Goal: Task Accomplishment & Management: Manage account settings

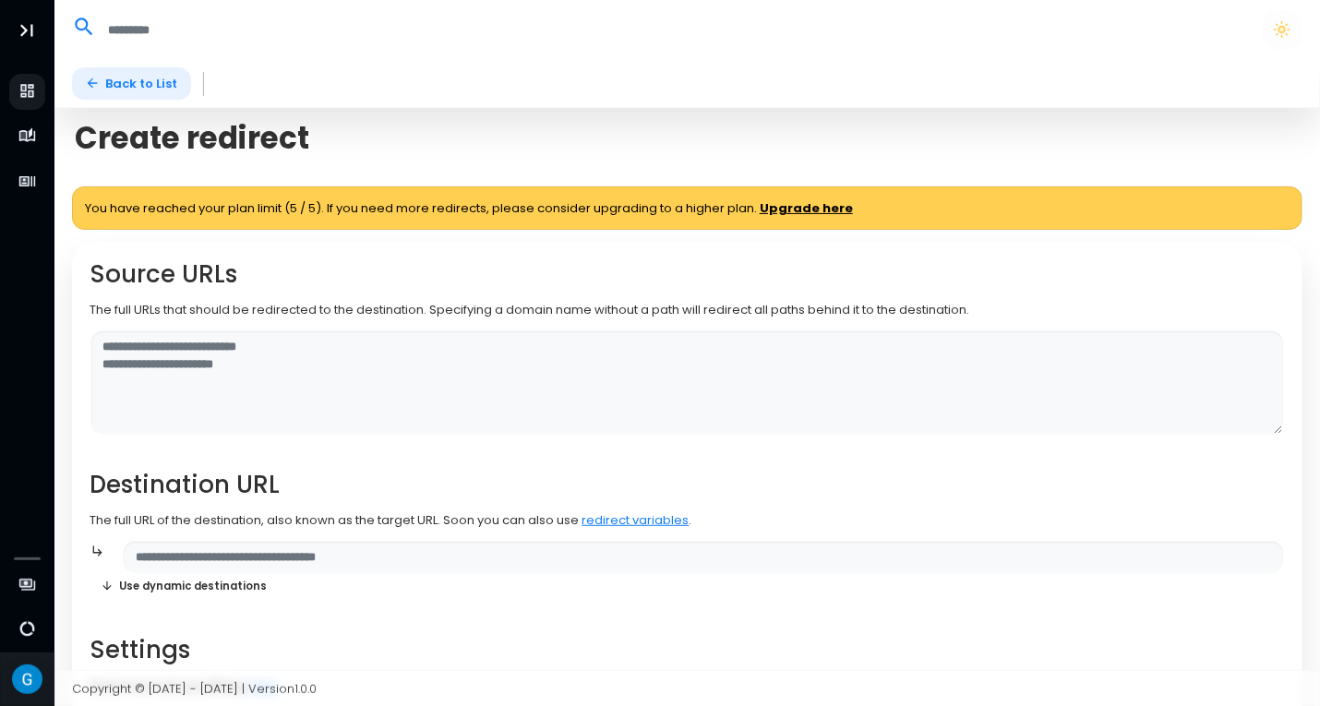
click at [142, 91] on link "Back to List" at bounding box center [131, 83] width 119 height 32
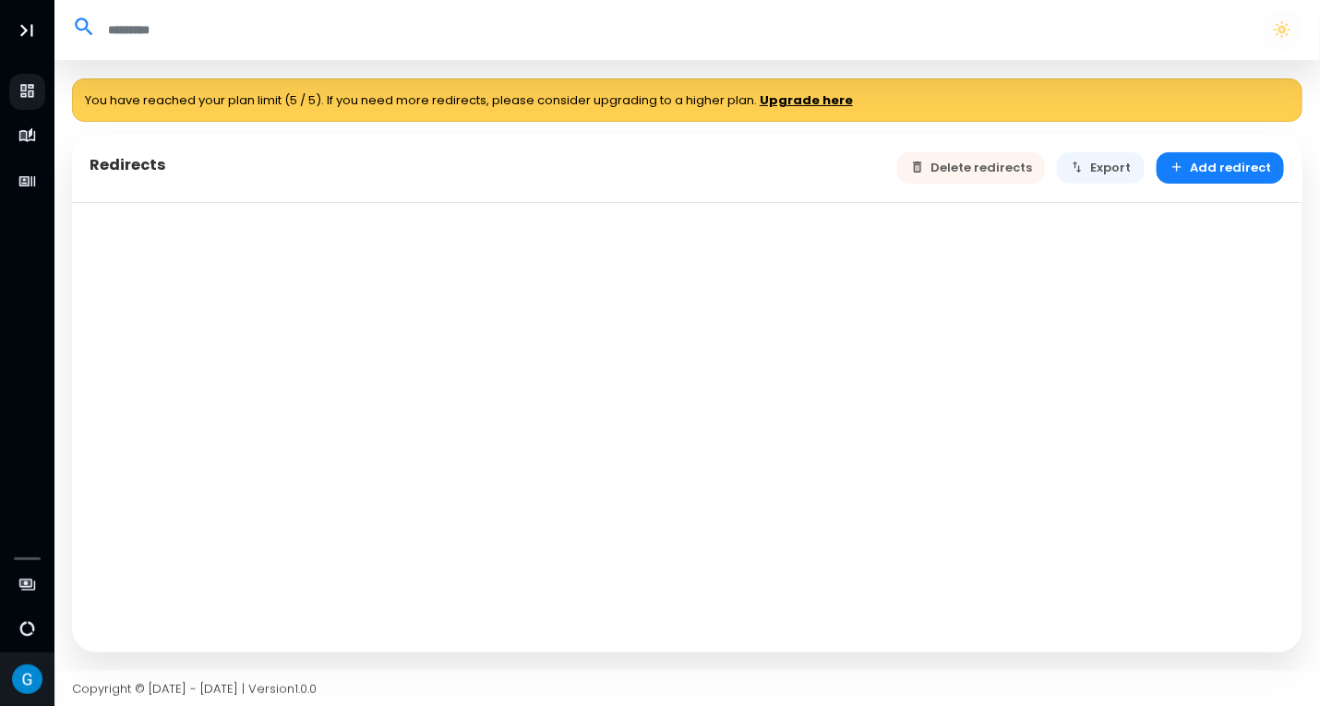
select select "**"
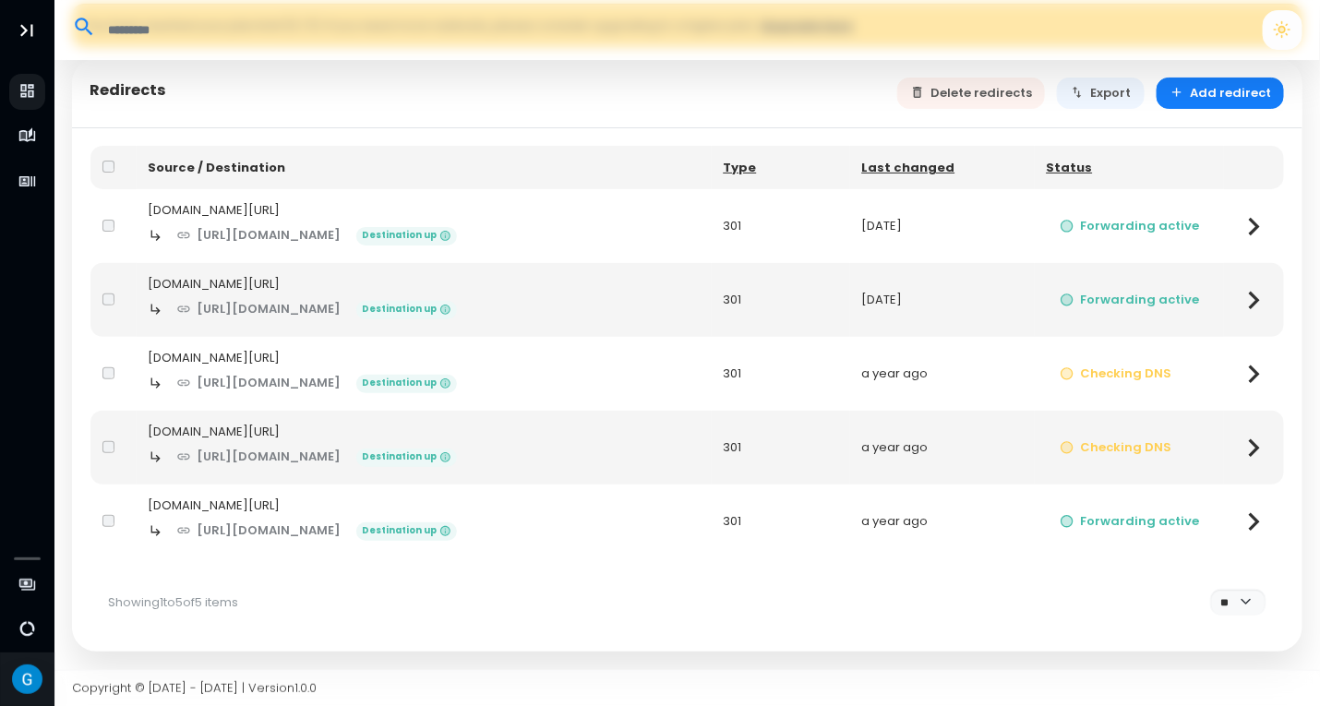
scroll to position [92, 0]
click at [103, 365] on div at bounding box center [113, 374] width 22 height 18
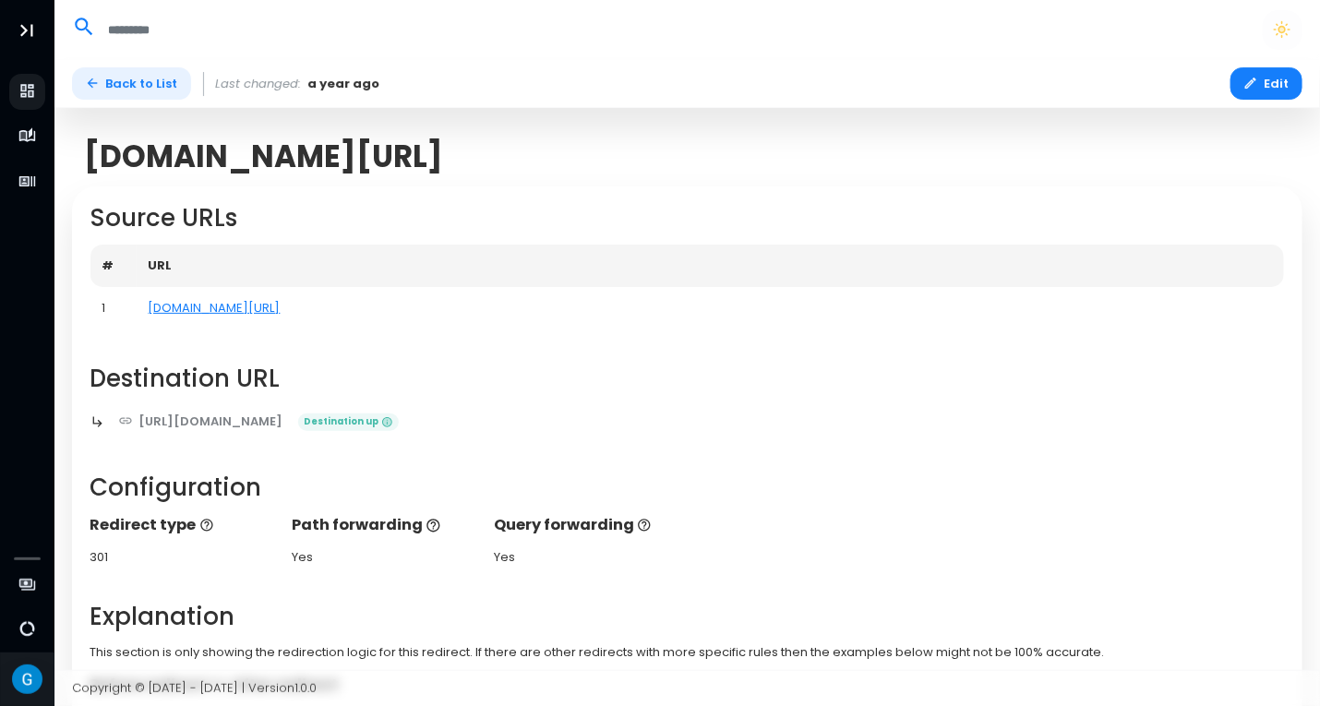
click at [159, 83] on link "Back to List" at bounding box center [131, 83] width 119 height 32
select select "**"
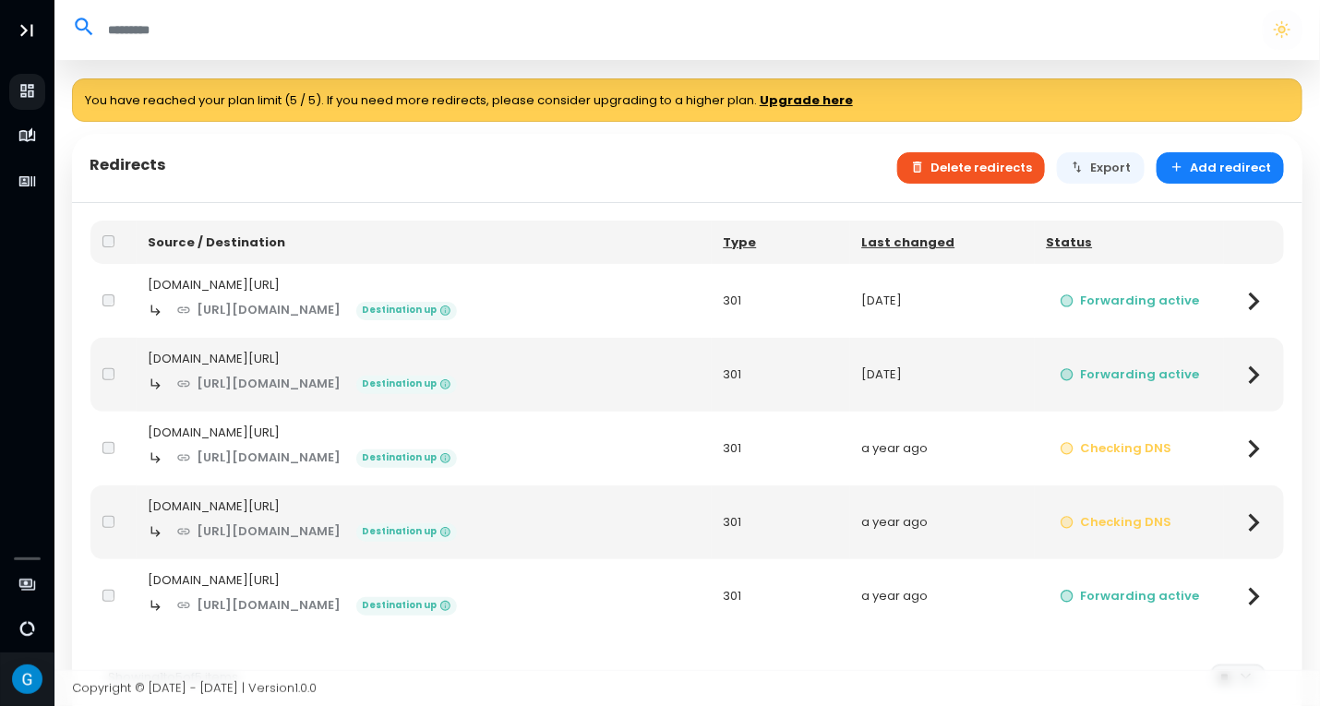
click at [960, 154] on button "Delete redirects" at bounding box center [971, 168] width 149 height 32
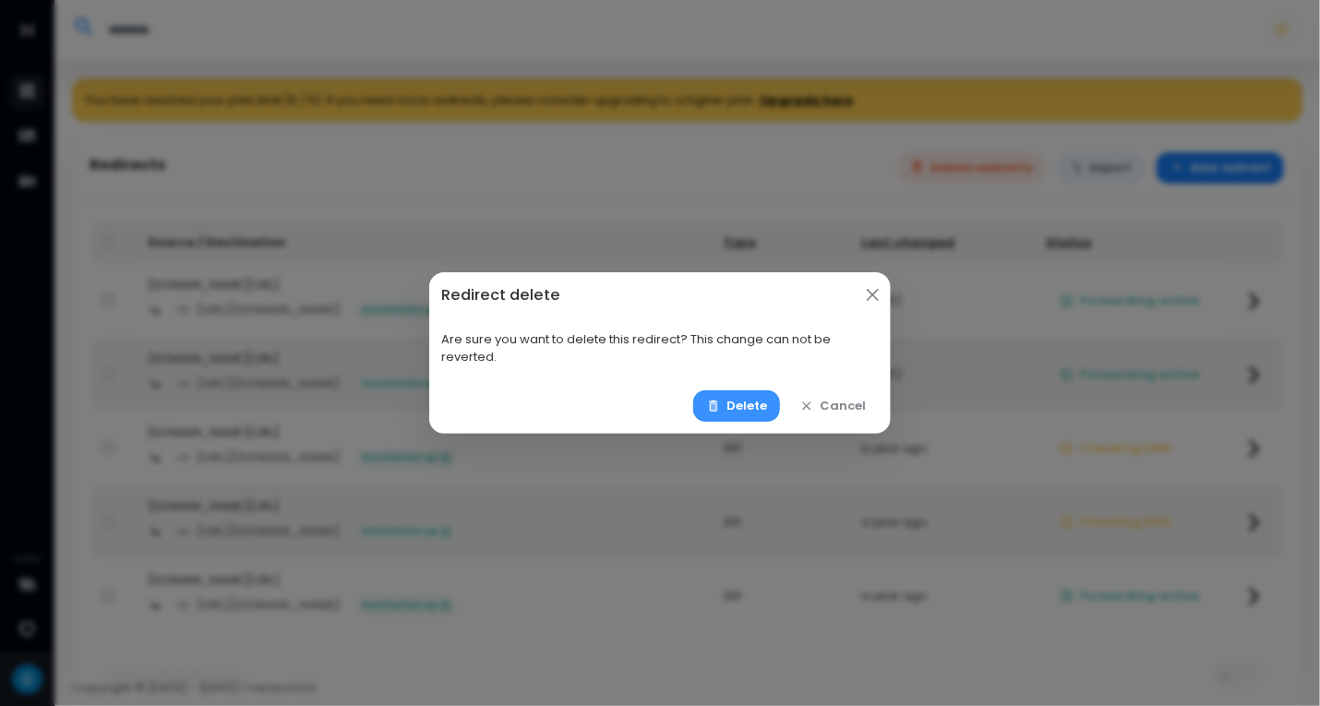
click at [718, 402] on icon "button" at bounding box center [713, 406] width 15 height 15
click at [749, 407] on button "Delete" at bounding box center [737, 406] width 88 height 32
click at [746, 402] on button "Delete" at bounding box center [737, 406] width 88 height 32
click at [868, 290] on button "Close" at bounding box center [873, 295] width 24 height 24
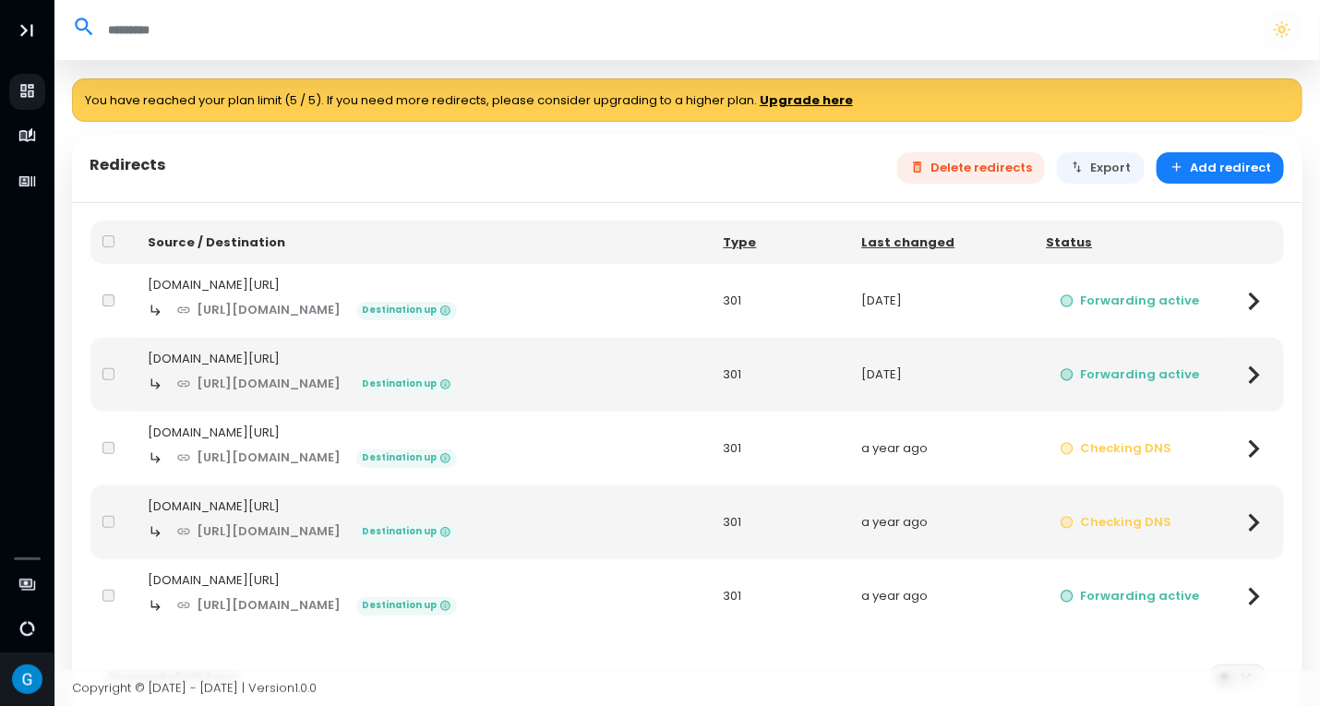
click at [788, 192] on div "Redirects Delete redirects Export Add redirect" at bounding box center [687, 168] width 1230 height 69
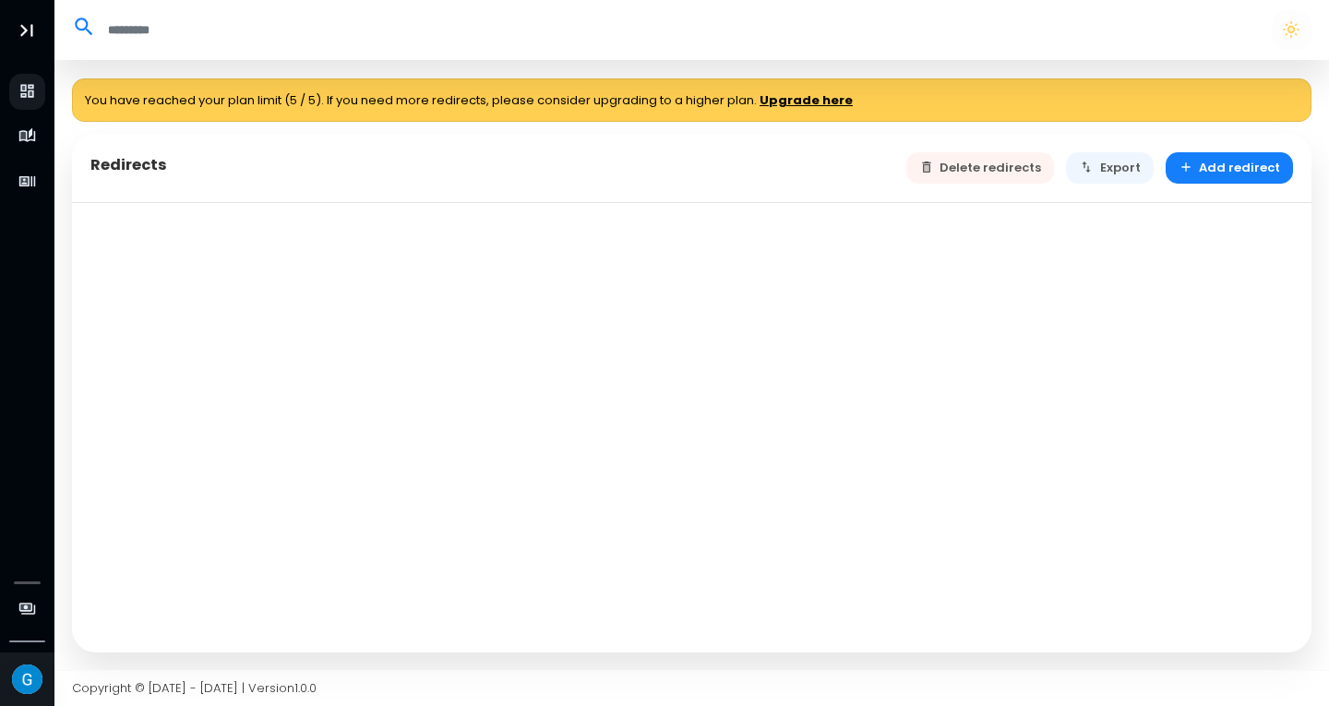
select select "**"
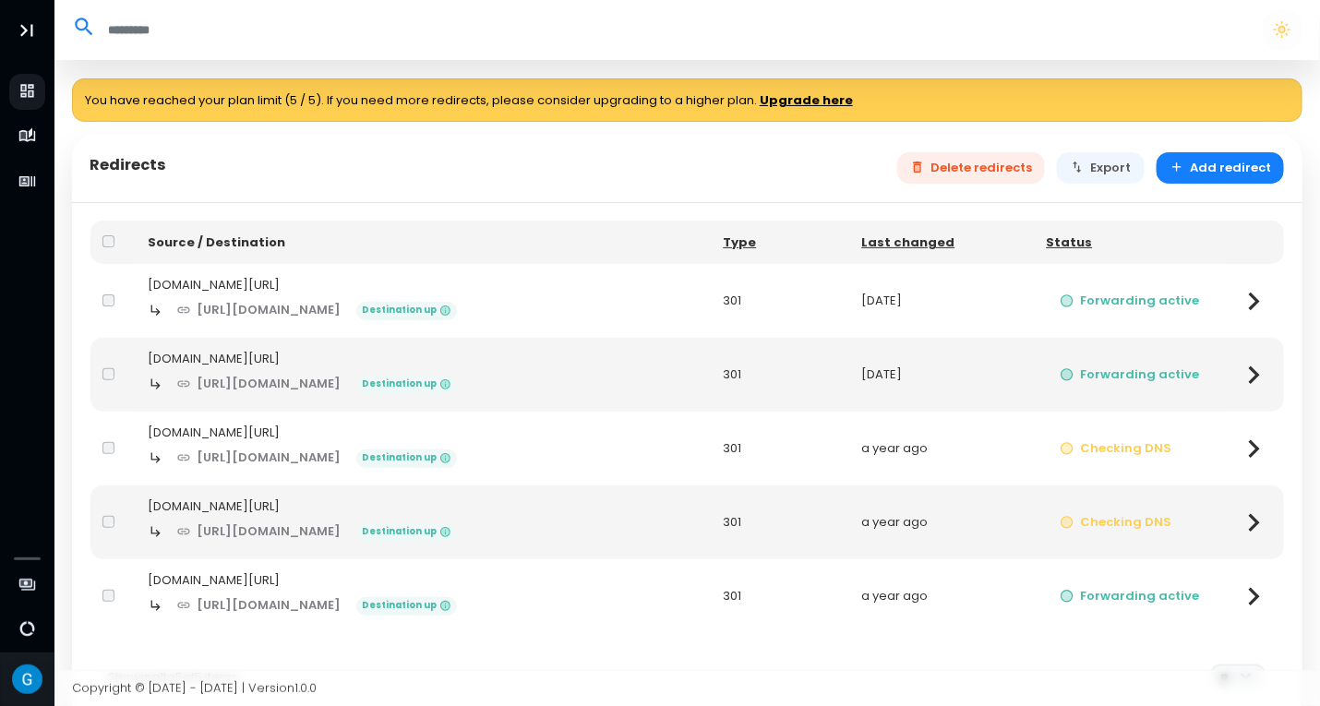
click at [936, 37] on input "search" at bounding box center [670, 30] width 1149 height 30
click at [965, 171] on button "Delete redirects" at bounding box center [971, 168] width 149 height 32
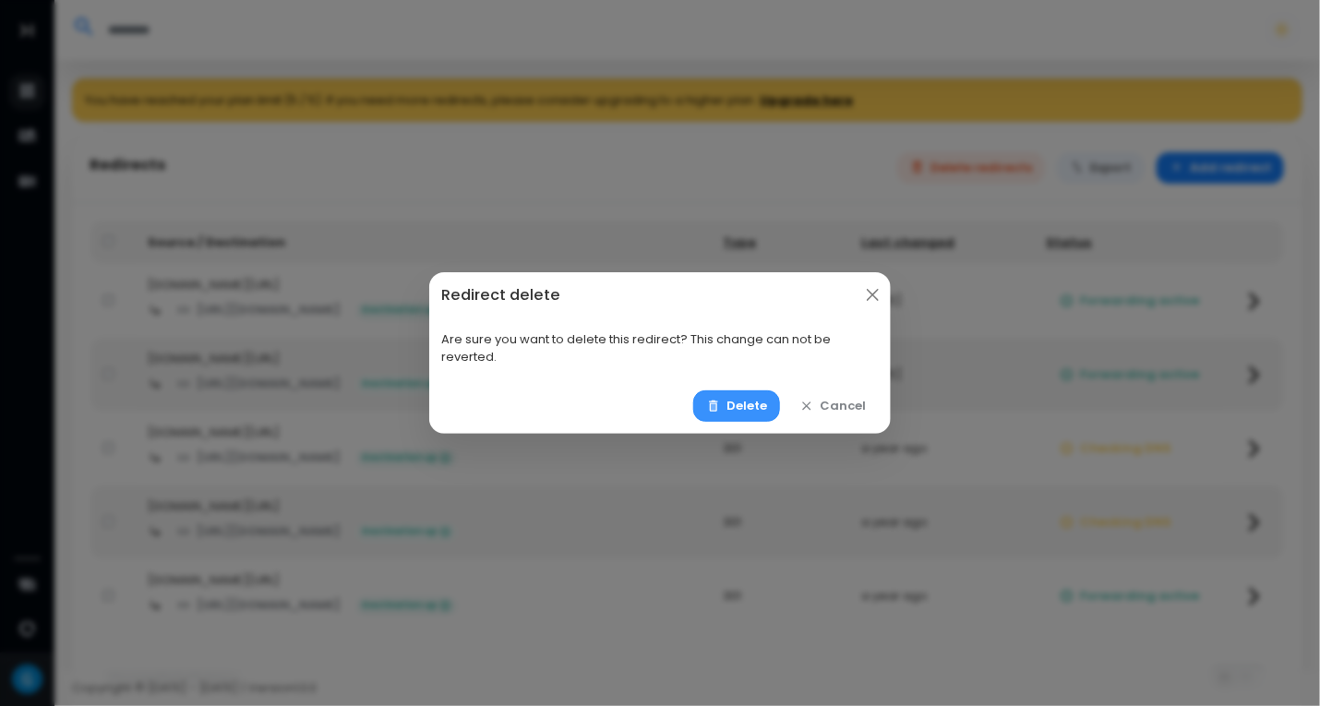
click at [742, 405] on button "Delete" at bounding box center [737, 406] width 88 height 32
click at [763, 402] on button "Delete" at bounding box center [737, 406] width 88 height 32
click at [871, 293] on button "Close" at bounding box center [873, 295] width 24 height 24
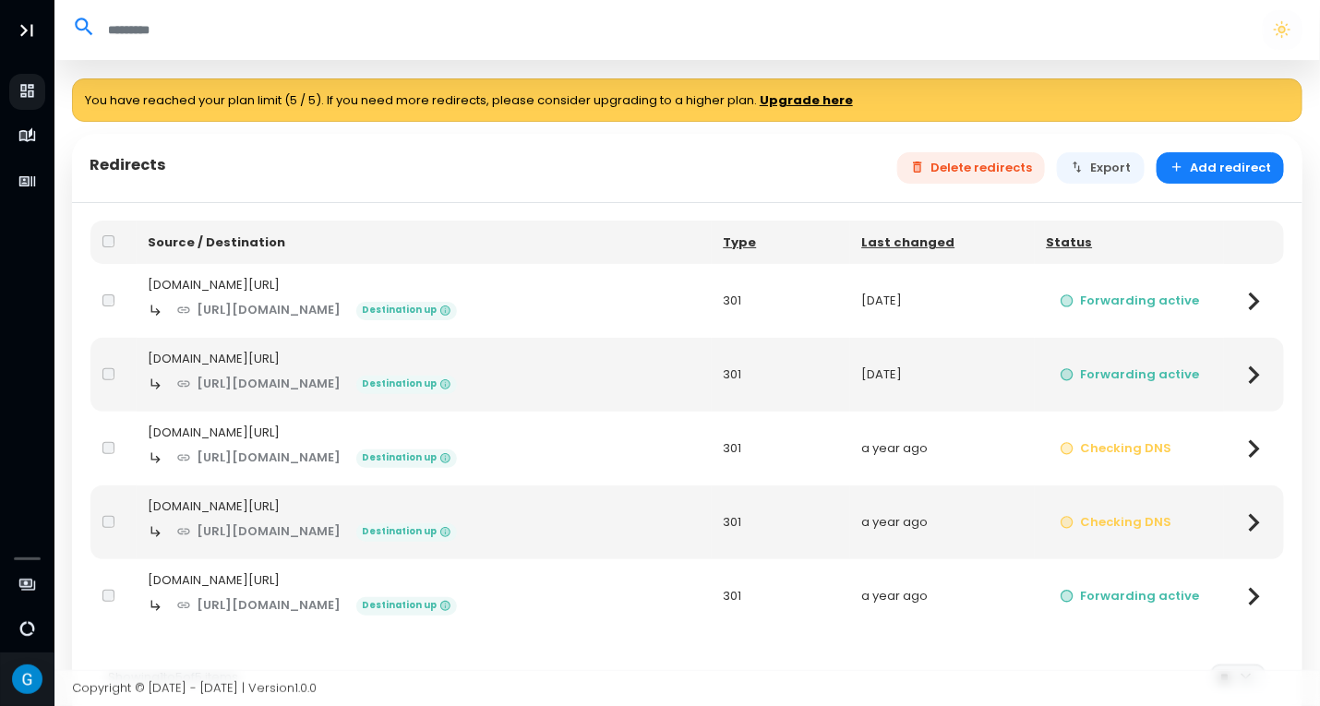
click at [115, 458] on div at bounding box center [113, 448] width 22 height 18
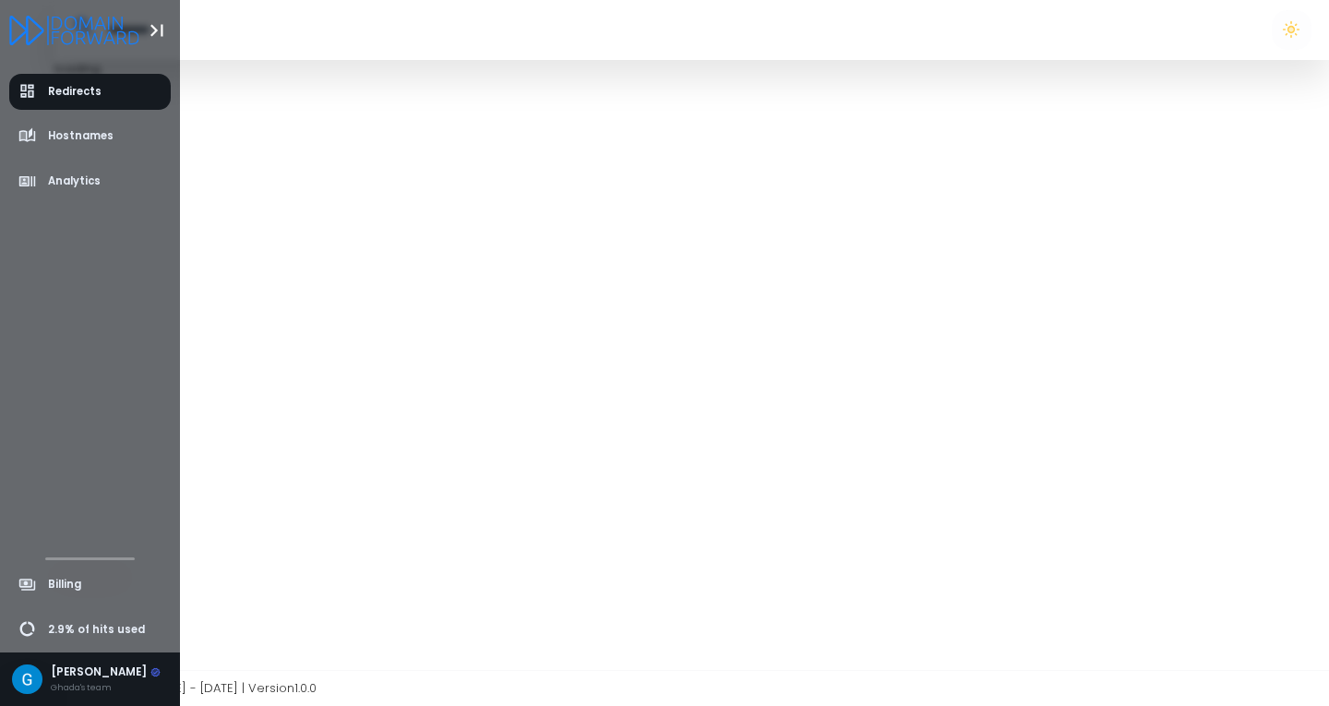
click at [55, 70] on li "Redirects" at bounding box center [90, 91] width 180 height 45
click at [66, 90] on span "Redirects" at bounding box center [75, 92] width 54 height 16
select select "**"
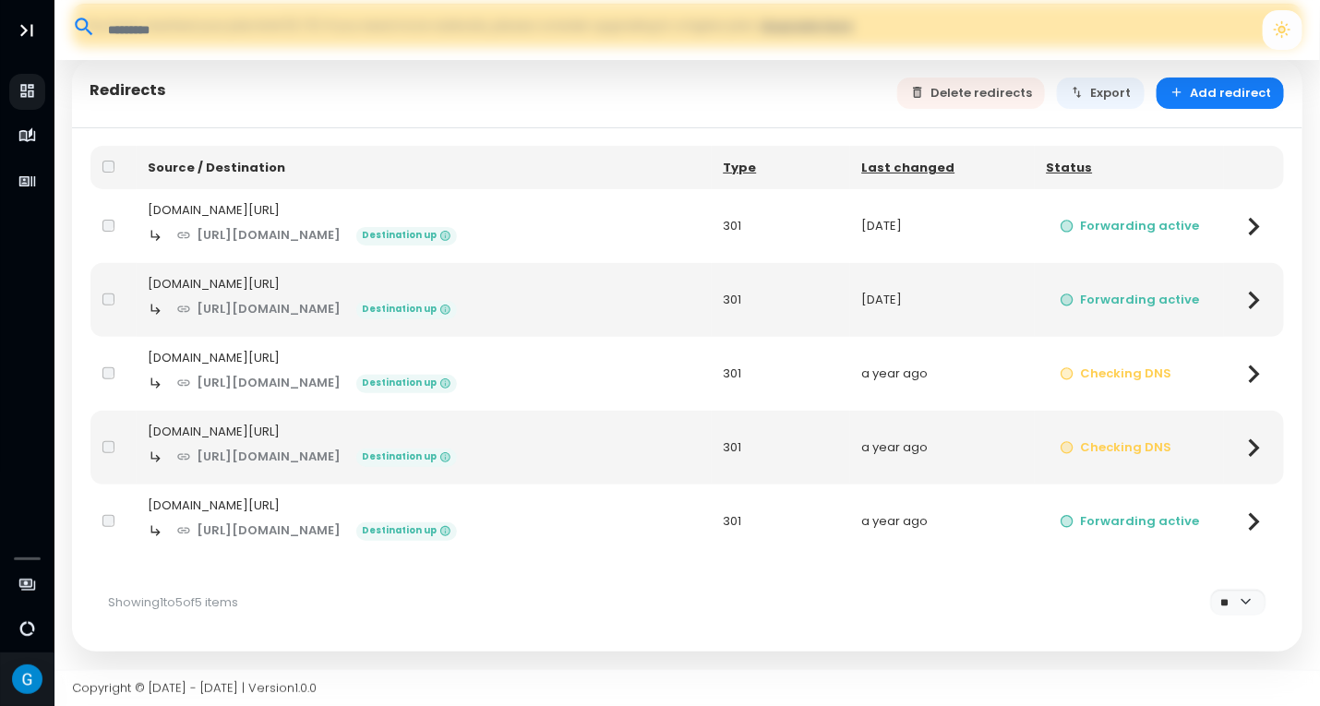
scroll to position [114, 0]
click at [1248, 432] on icon at bounding box center [1254, 448] width 36 height 36
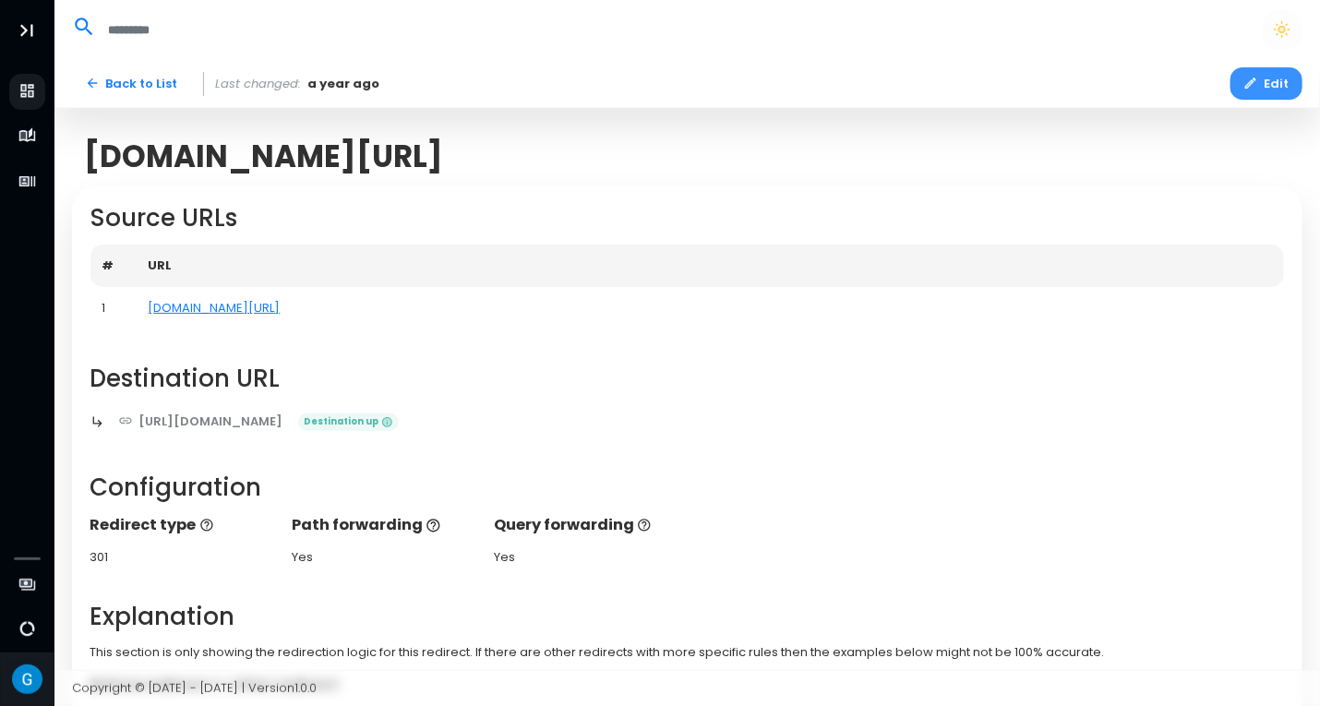
click at [1276, 78] on button "Edit" at bounding box center [1266, 83] width 72 height 32
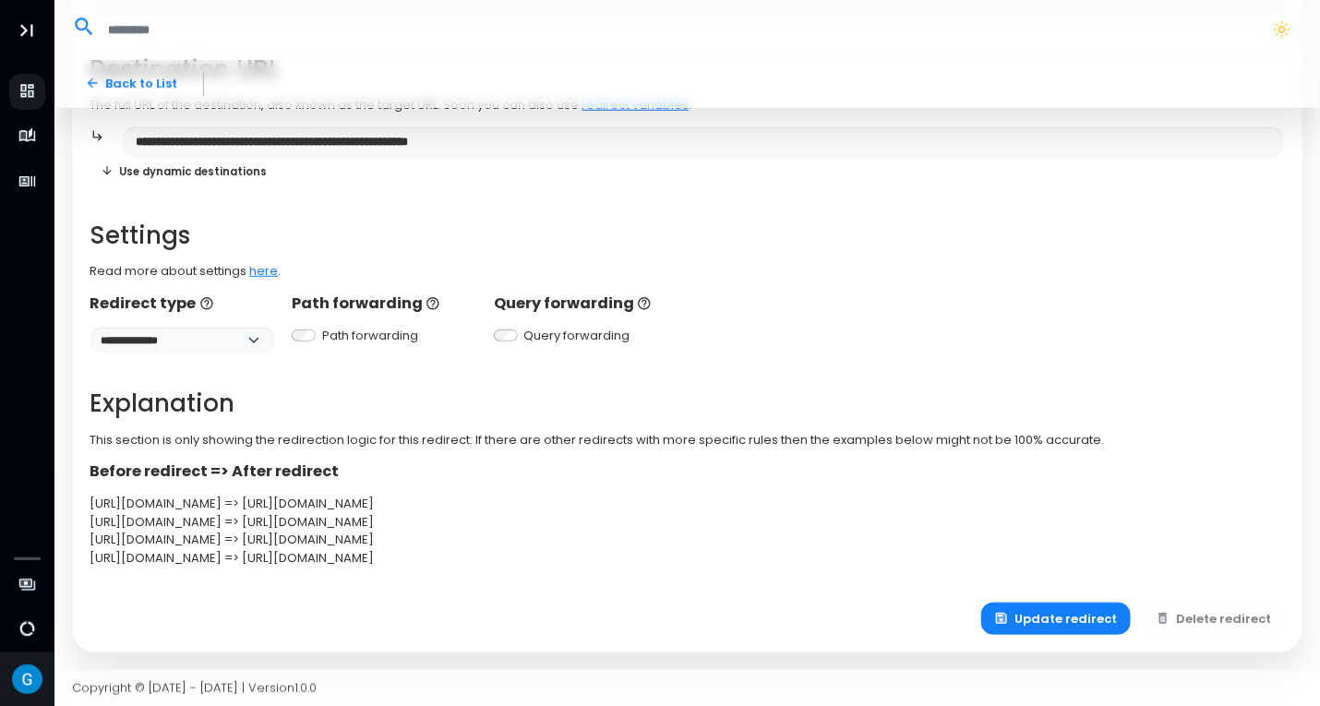
scroll to position [360, 0]
click at [1204, 617] on button "Delete redirect" at bounding box center [1214, 618] width 142 height 32
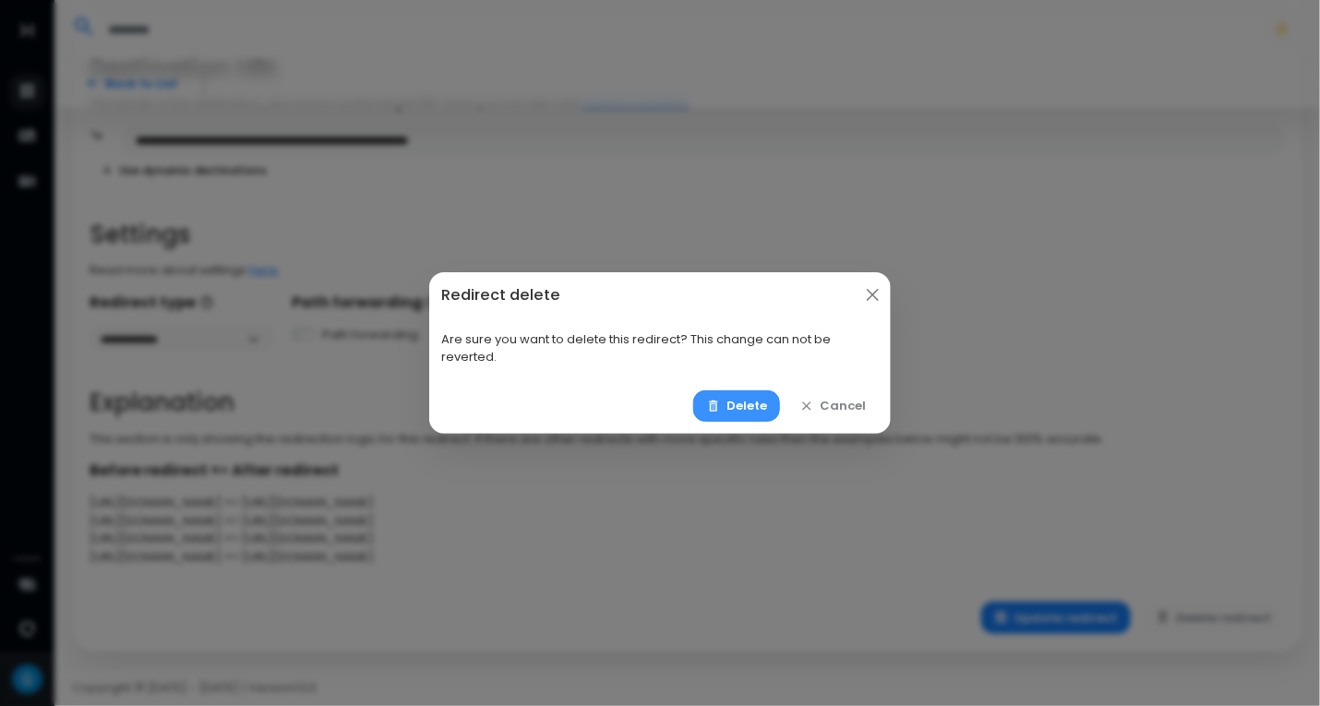
click at [724, 414] on button "Delete" at bounding box center [737, 406] width 88 height 32
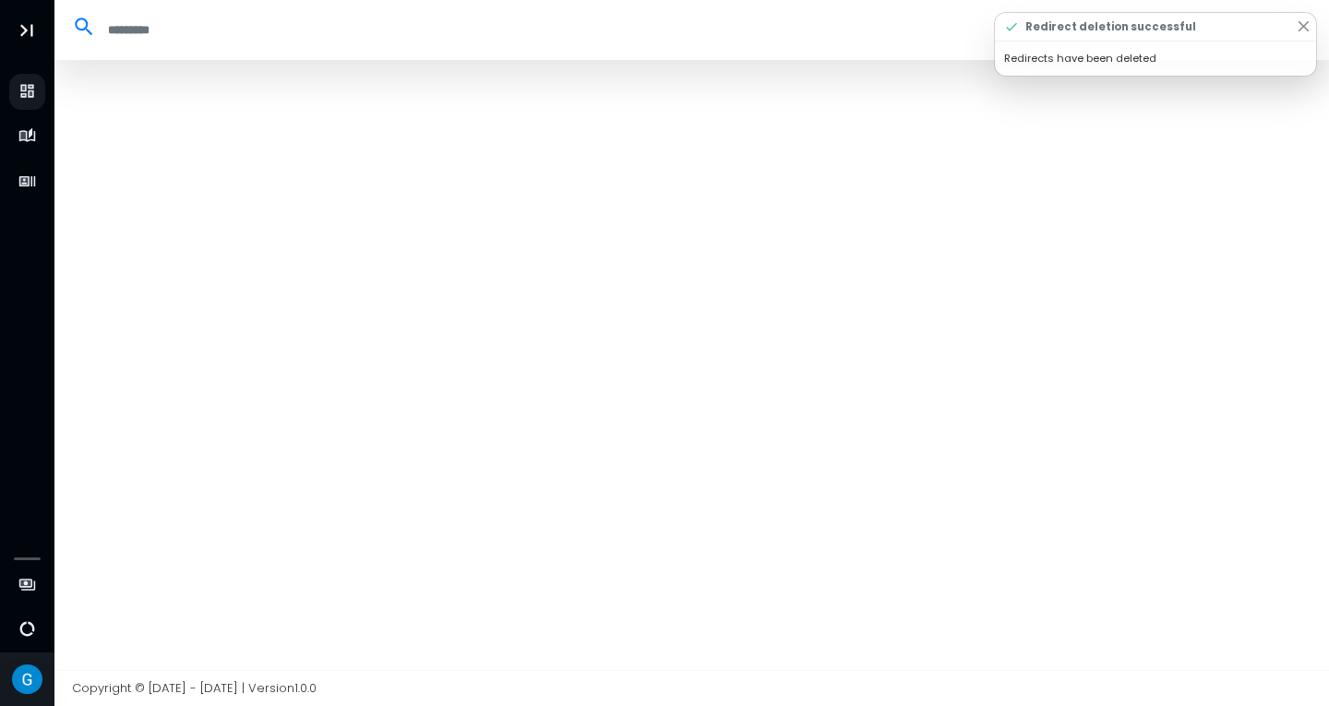
select select "**"
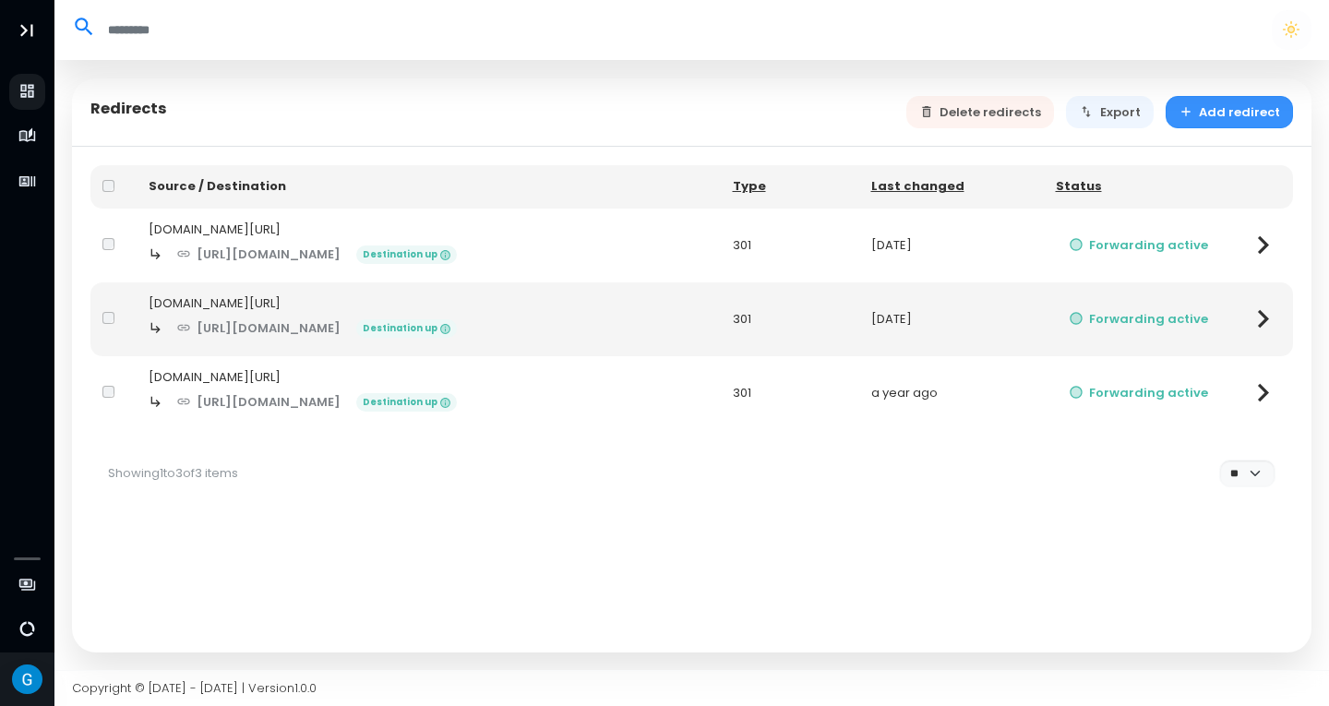
click at [1227, 113] on button "Add redirect" at bounding box center [1230, 112] width 128 height 32
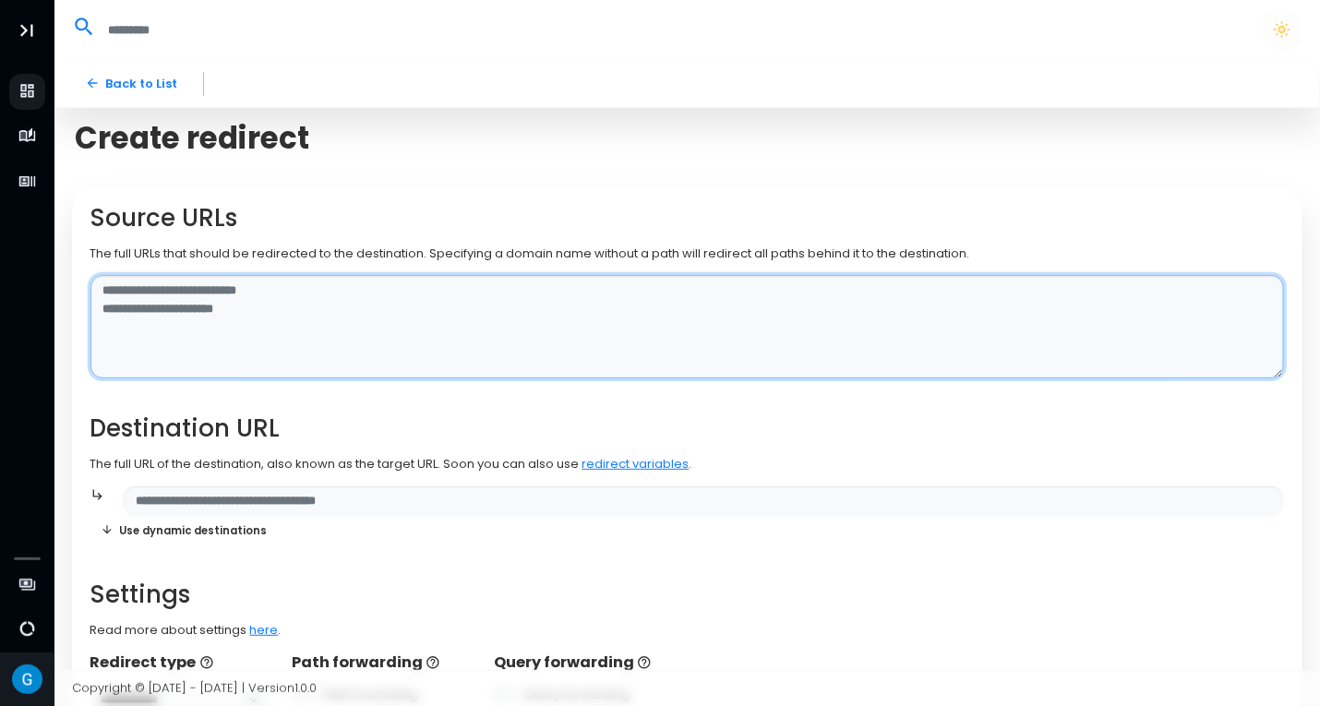
click at [259, 317] on textarea at bounding box center [687, 327] width 1194 height 104
paste textarea "**********"
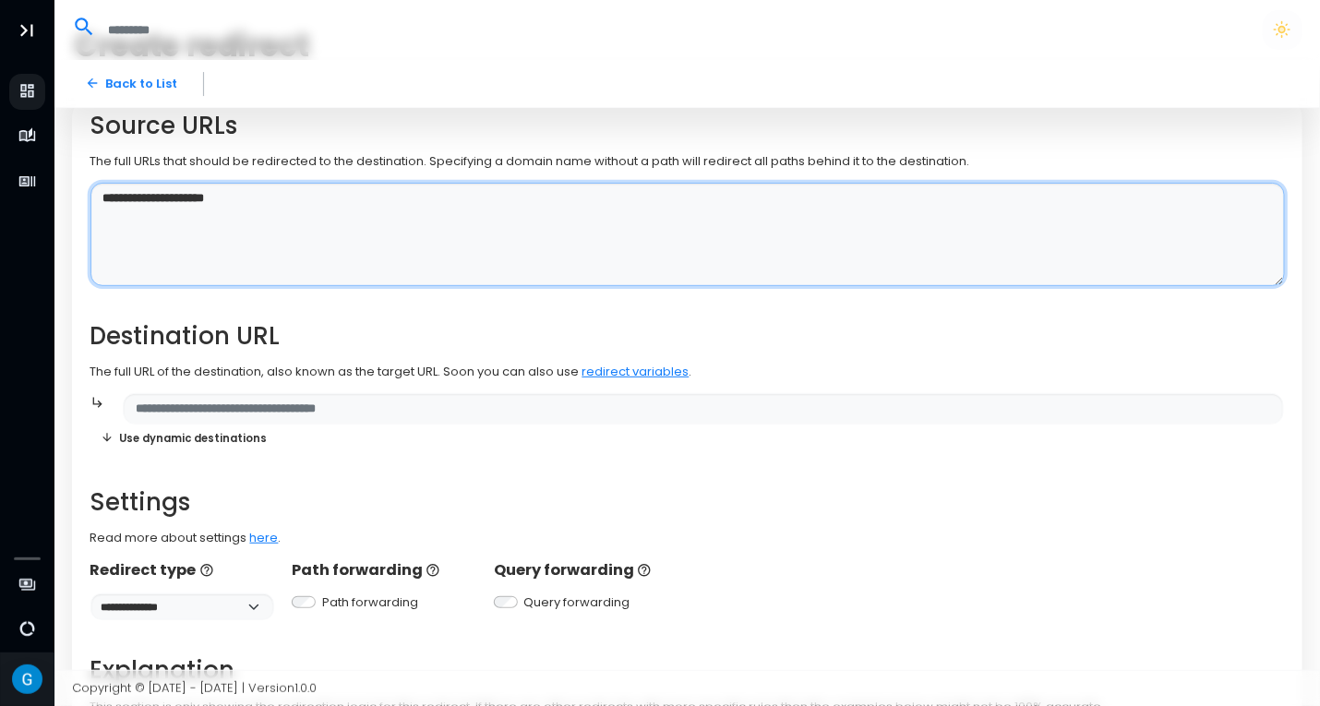
type textarea "**********"
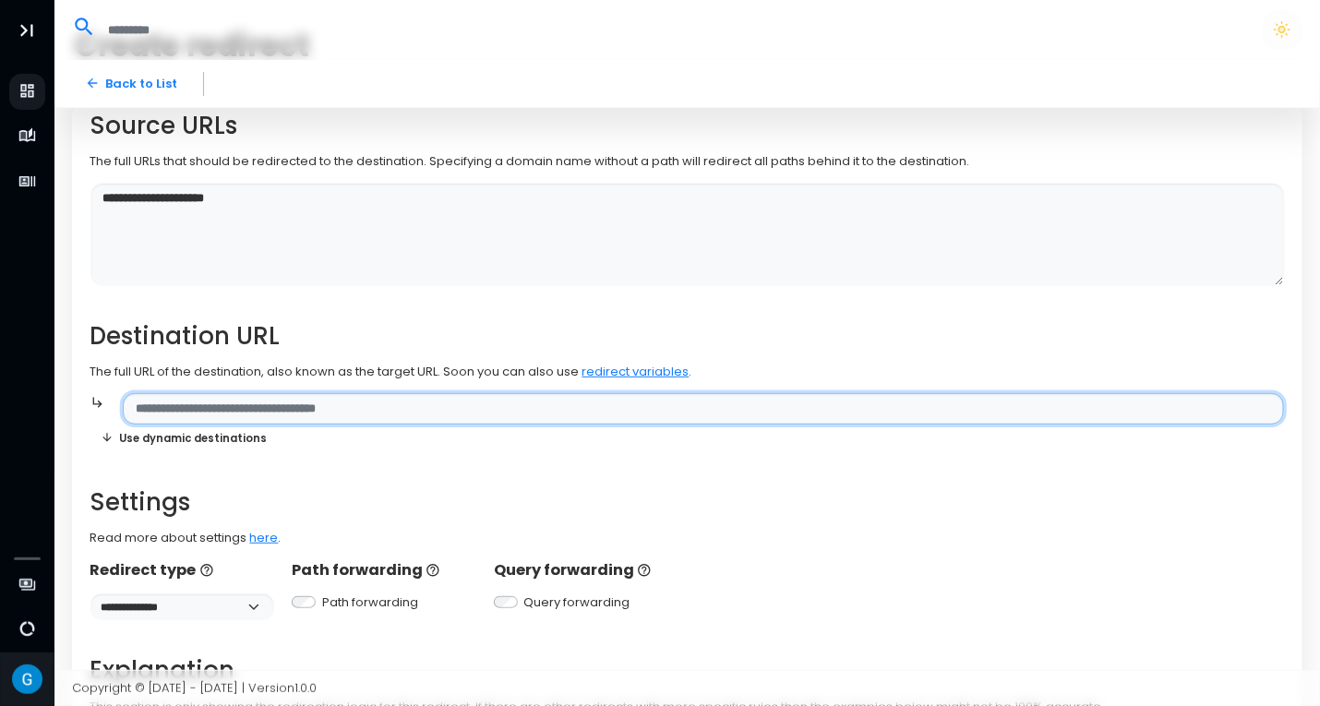
click at [269, 400] on input "text" at bounding box center [703, 409] width 1161 height 32
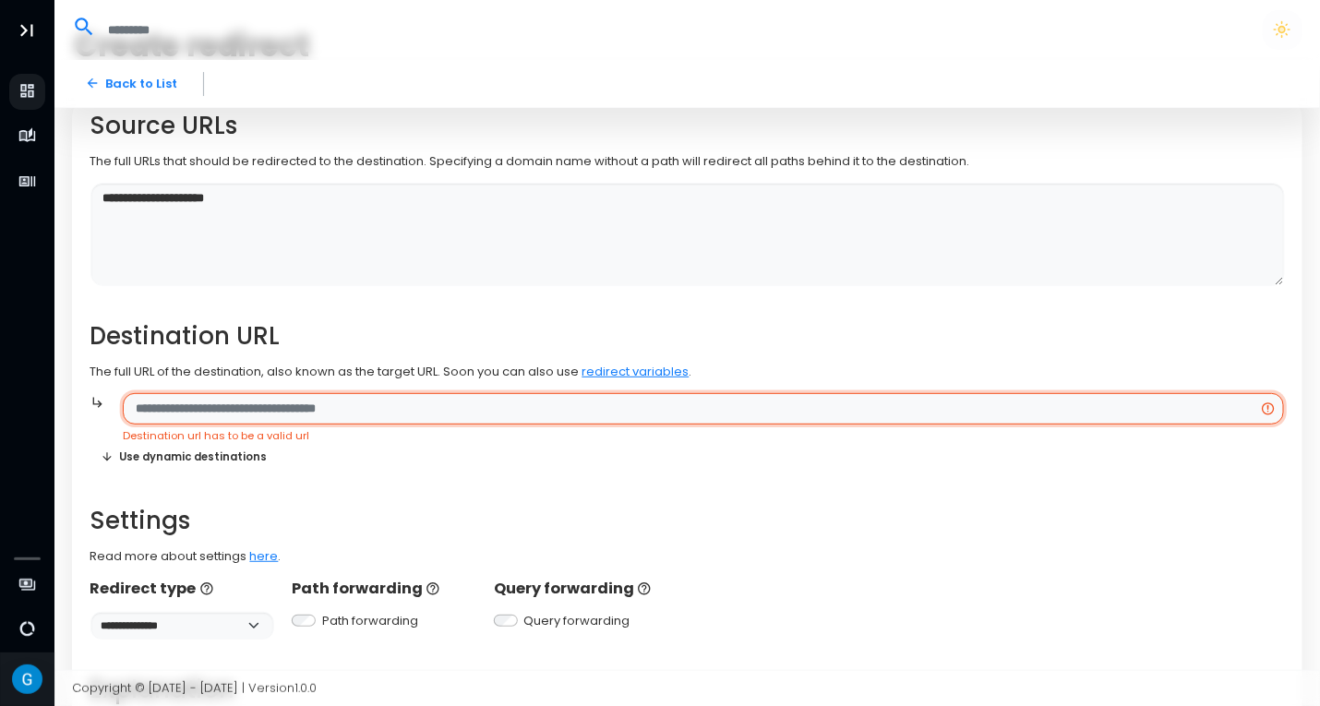
paste input "**********"
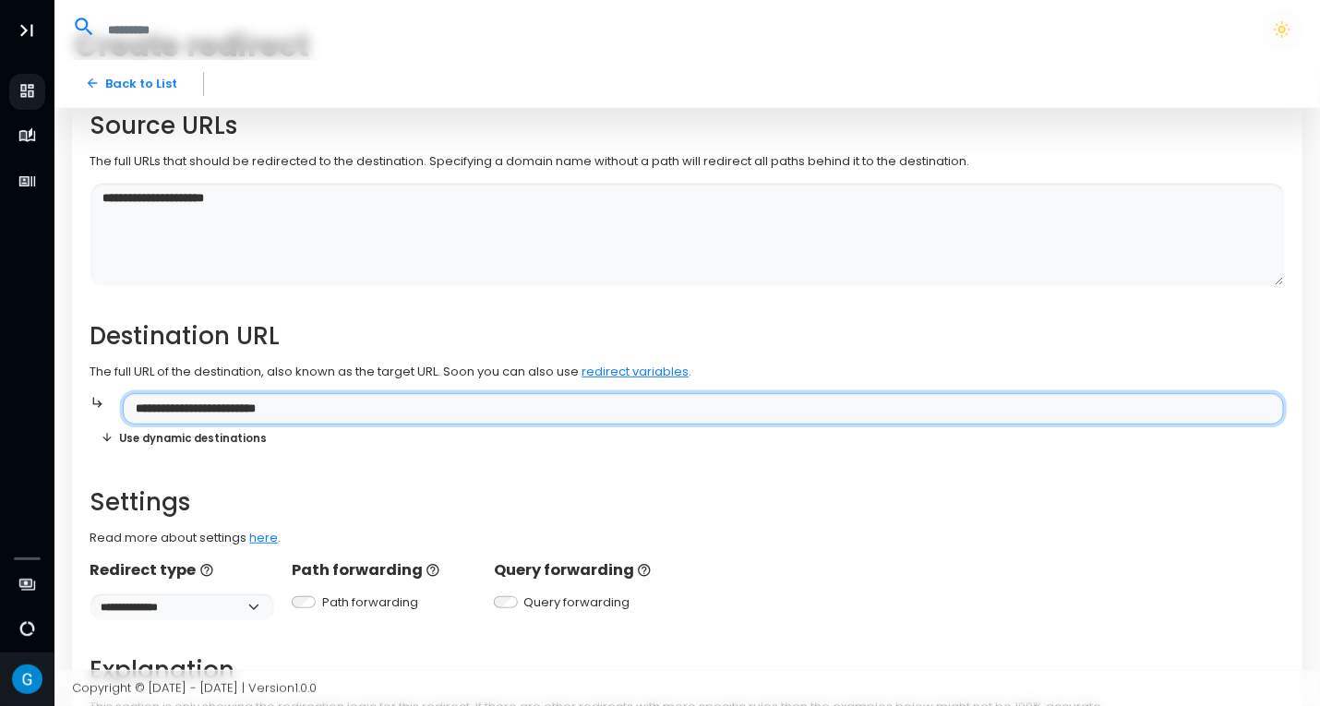
type input "**********"
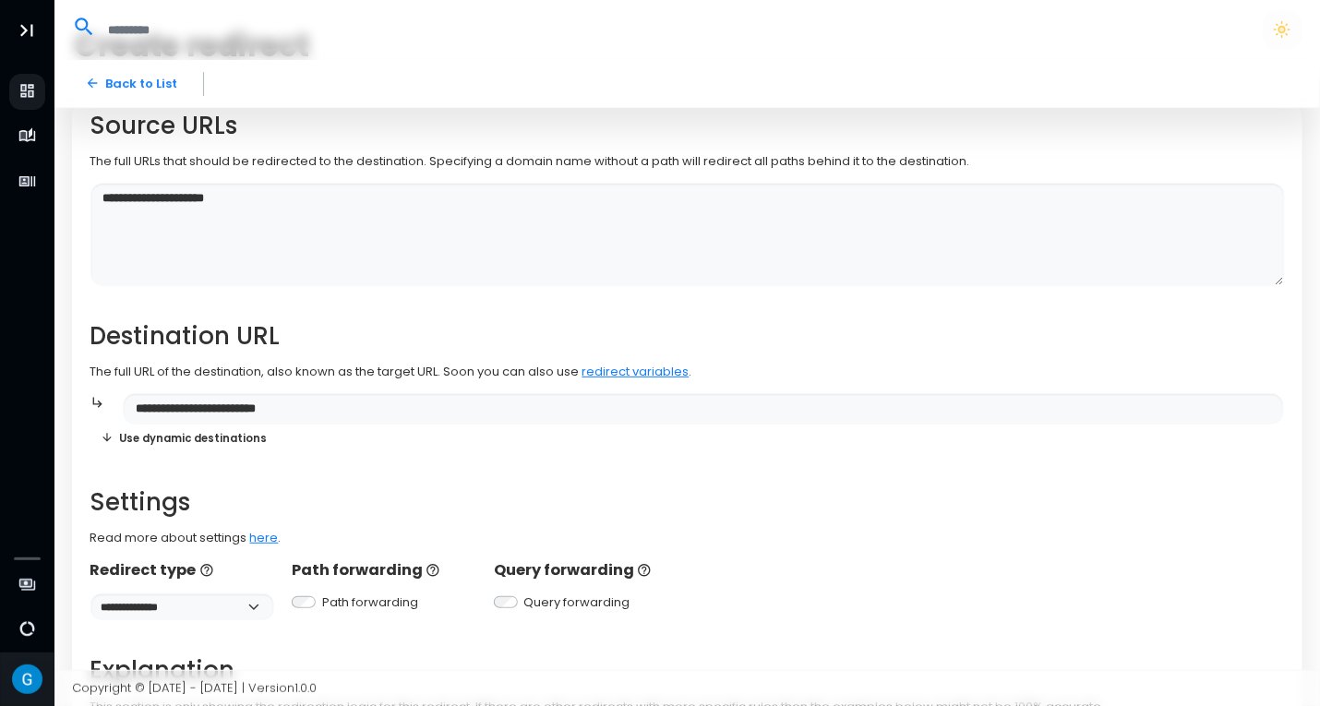
click at [388, 459] on div "**********" at bounding box center [687, 473] width 1194 height 722
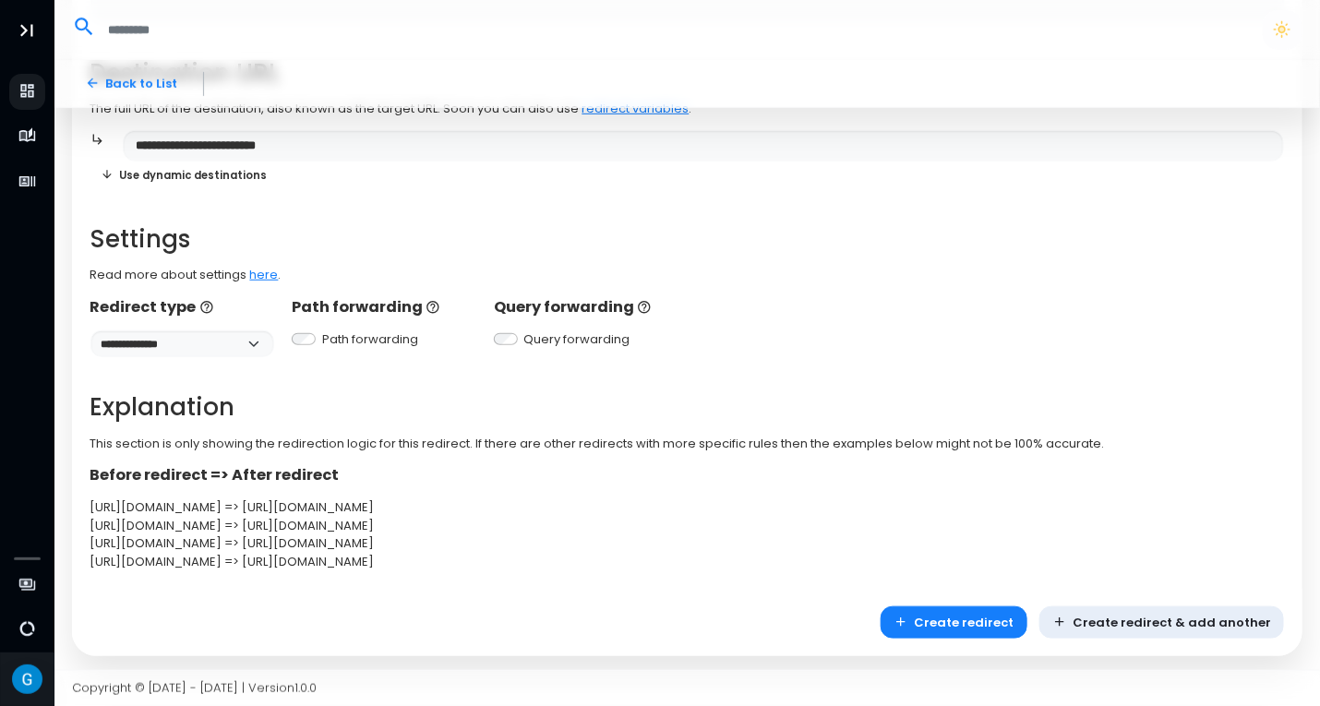
scroll to position [360, 0]
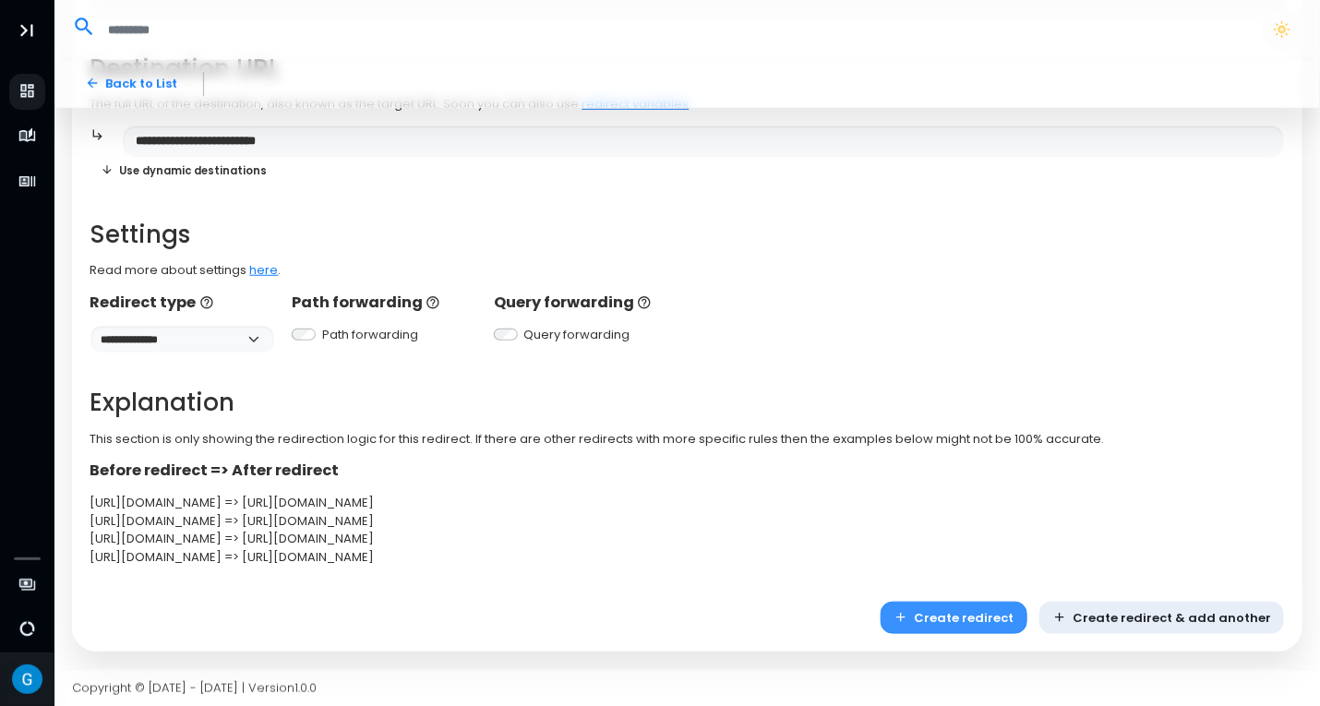
click at [976, 609] on button "Create redirect" at bounding box center [953, 618] width 147 height 32
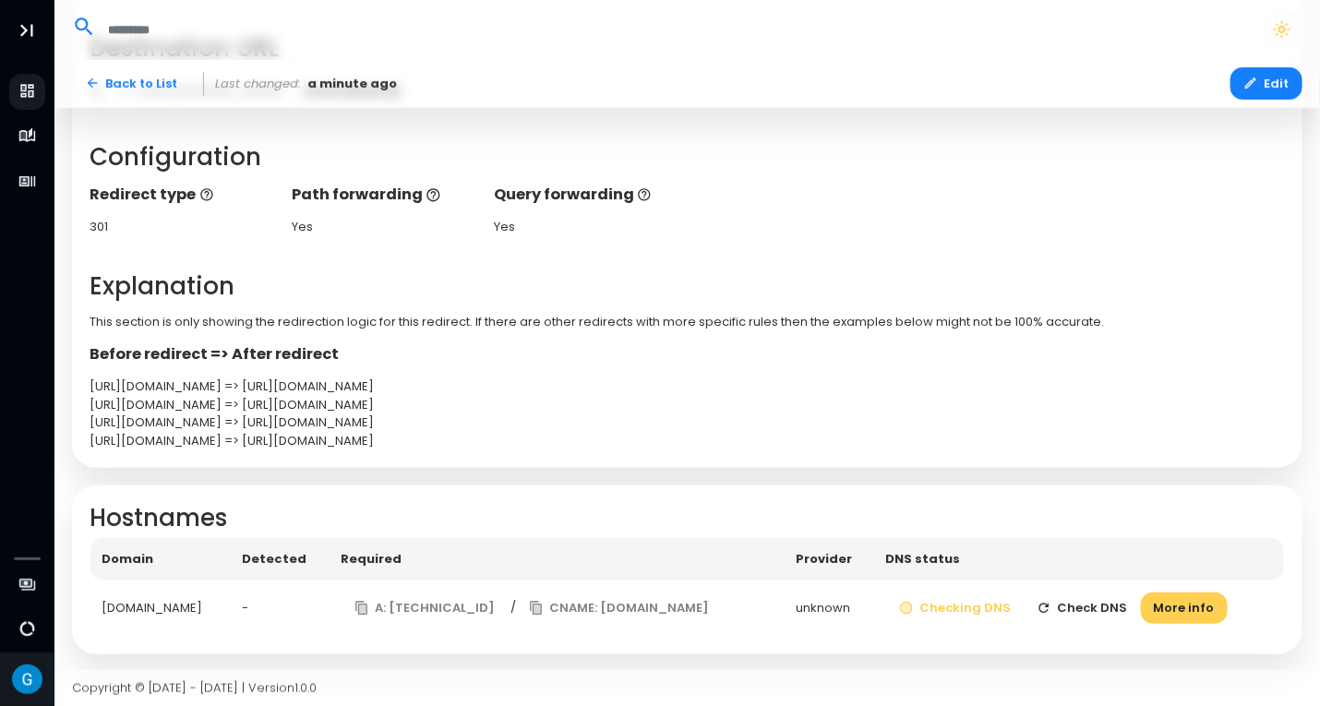
scroll to position [332, 0]
click at [1183, 603] on button "More info" at bounding box center [1184, 607] width 87 height 32
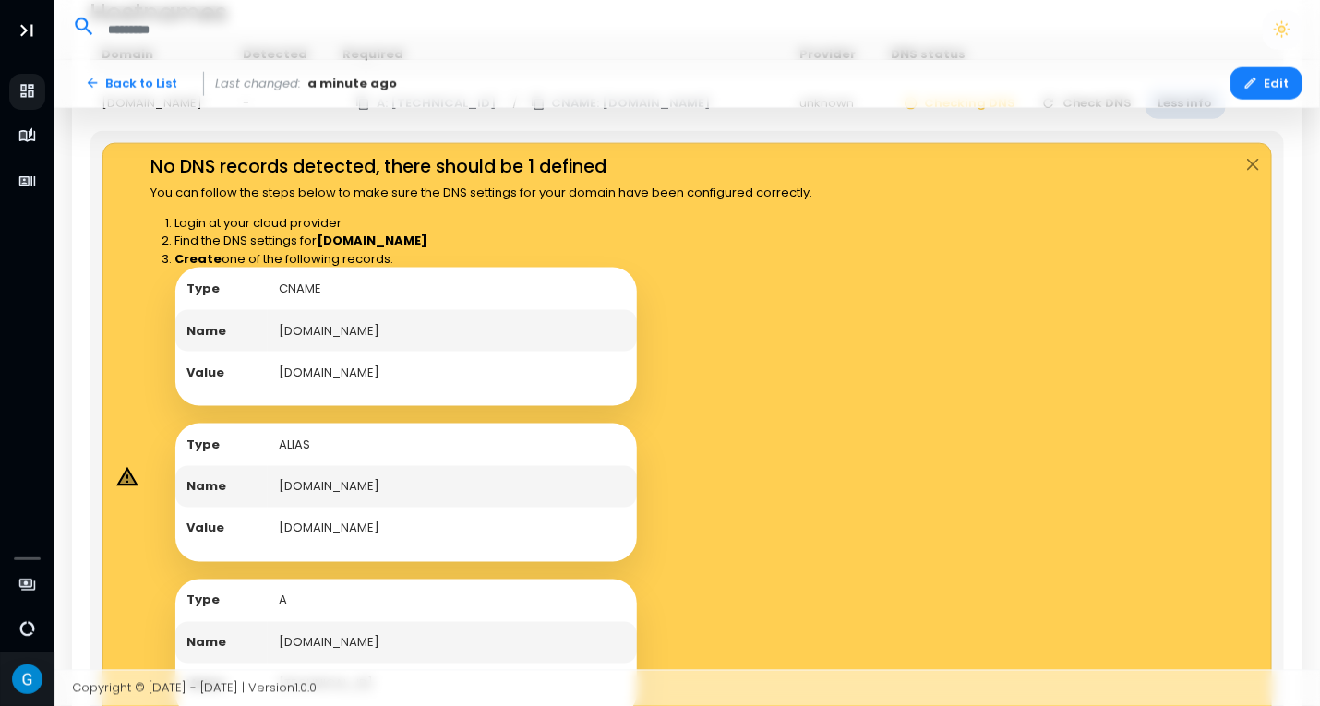
scroll to position [886, 0]
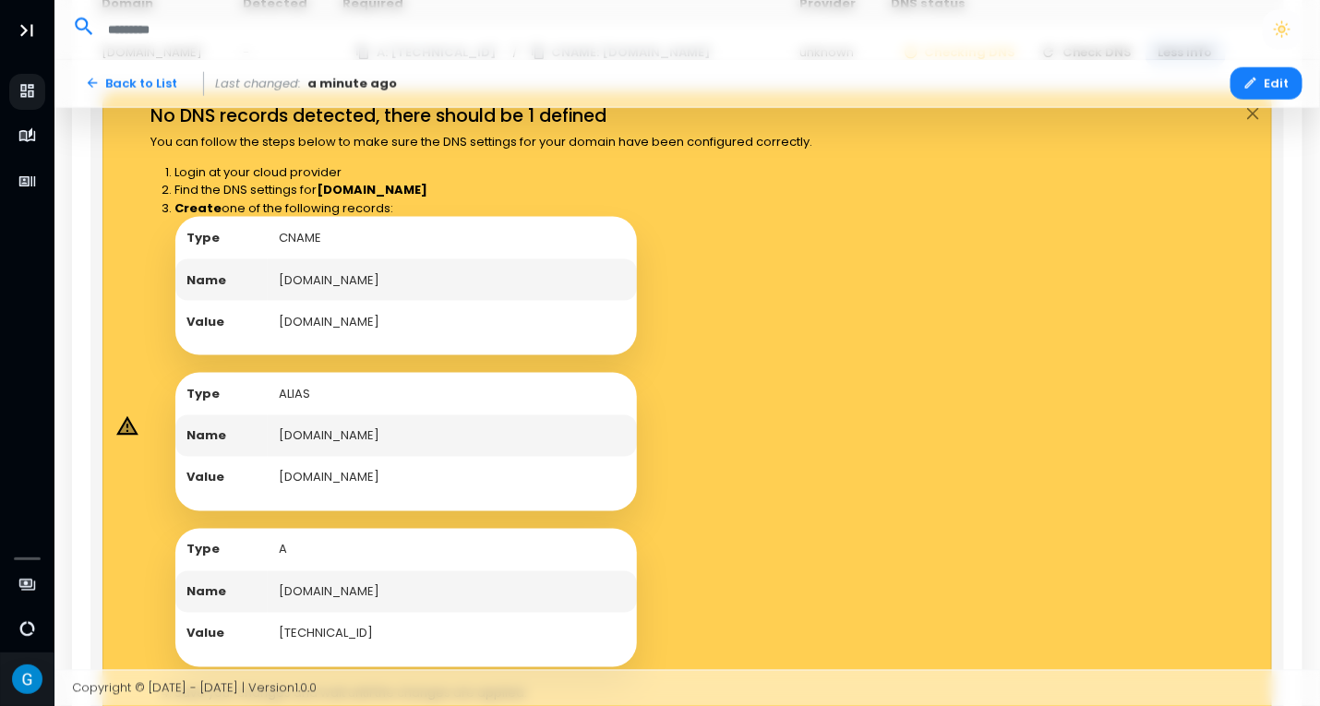
drag, startPoint x: 375, startPoint y: 276, endPoint x: 263, endPoint y: 278, distance: 111.7
click at [263, 278] on tr "Name ip.summitos.co" at bounding box center [405, 280] width 461 height 42
copy tr "[DOMAIN_NAME]"
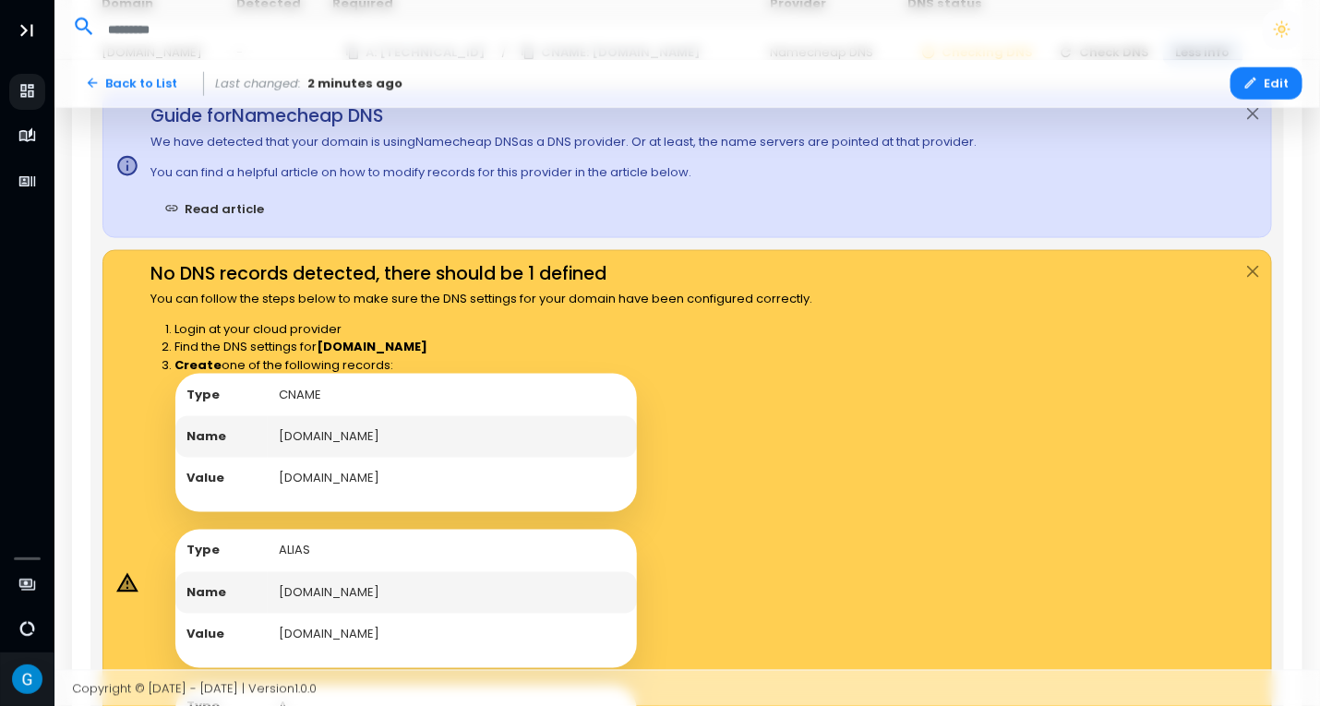
click at [563, 492] on td "[DOMAIN_NAME]" at bounding box center [452, 479] width 369 height 42
drag, startPoint x: 454, startPoint y: 479, endPoint x: 270, endPoint y: 473, distance: 183.7
click at [270, 473] on td "[DOMAIN_NAME]" at bounding box center [452, 479] width 369 height 42
copy td "[DOMAIN_NAME]"
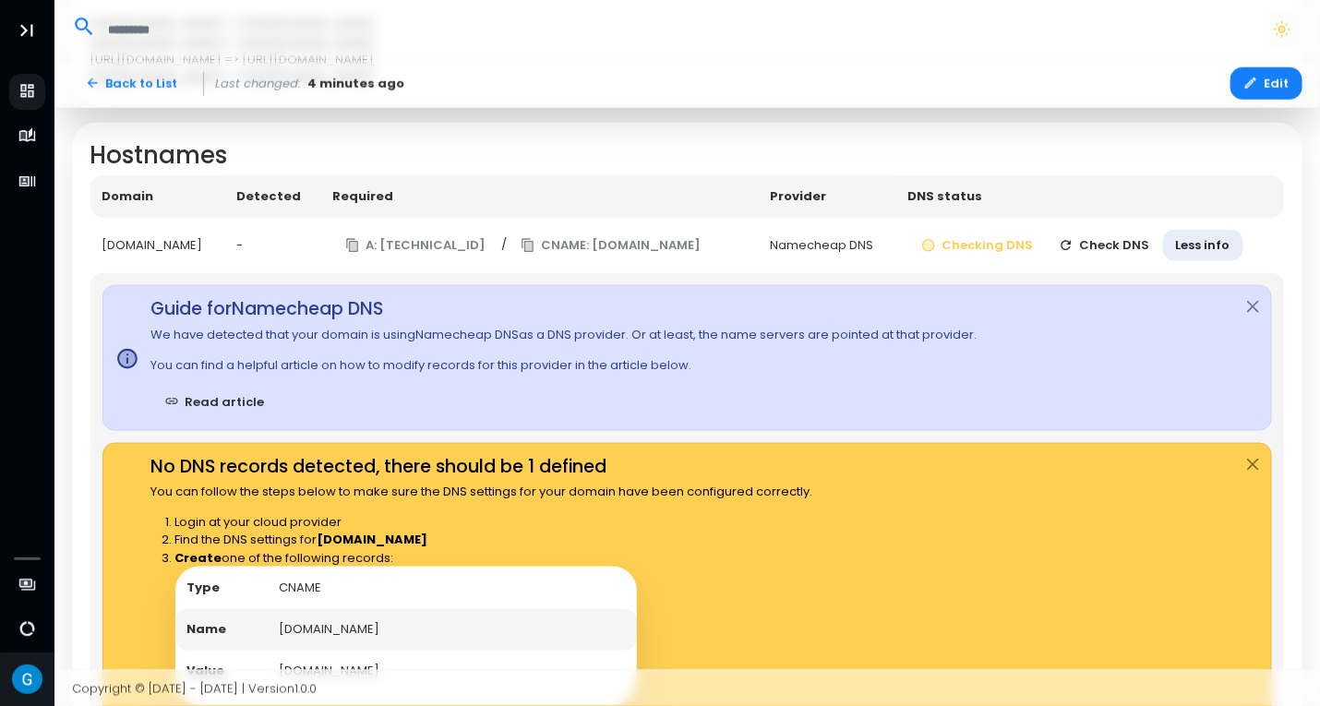
scroll to position [517, 0]
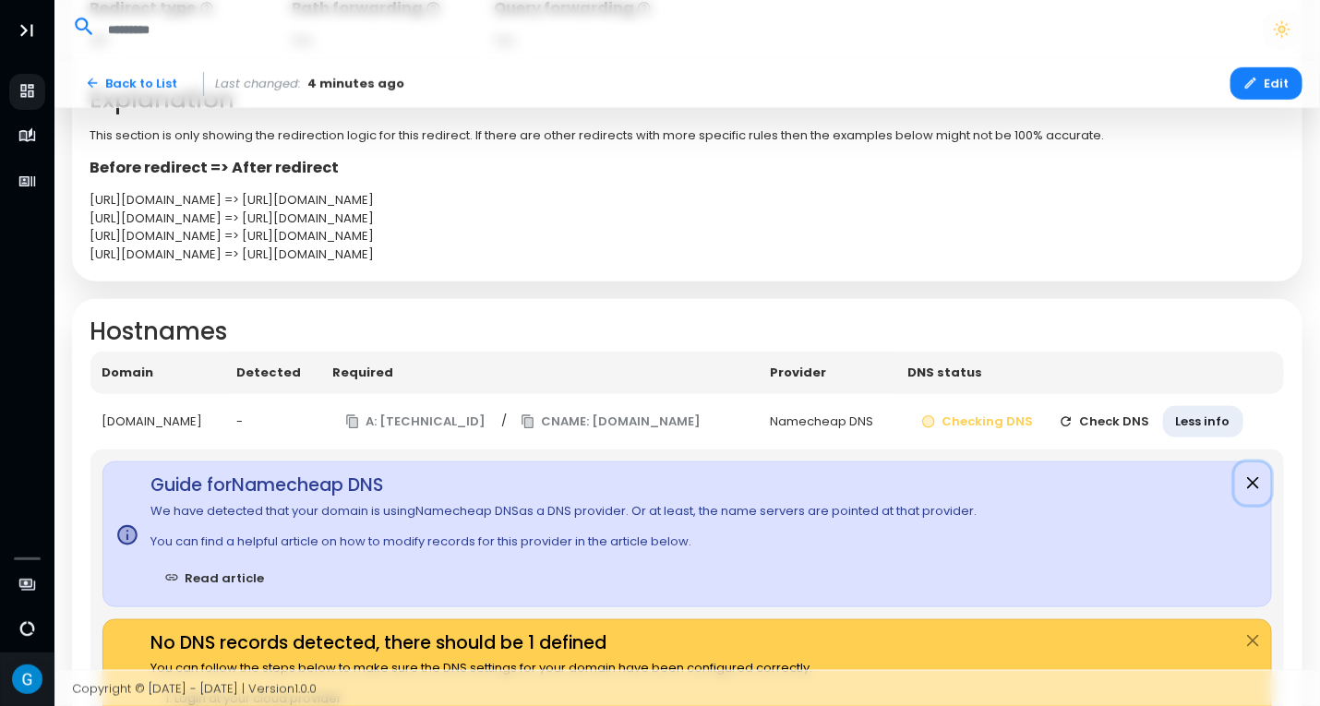
click at [1258, 484] on button "Close" at bounding box center [1253, 483] width 36 height 42
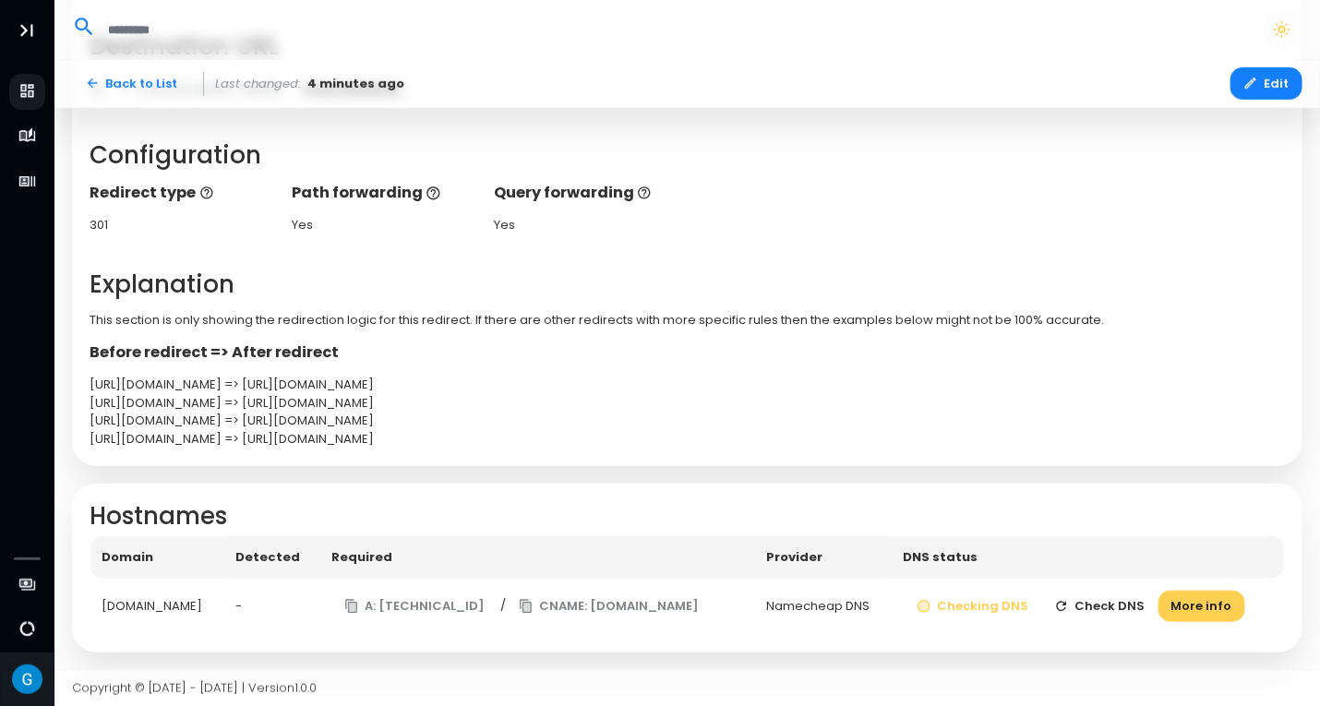
click at [1108, 599] on button "Check DNS" at bounding box center [1099, 607] width 117 height 32
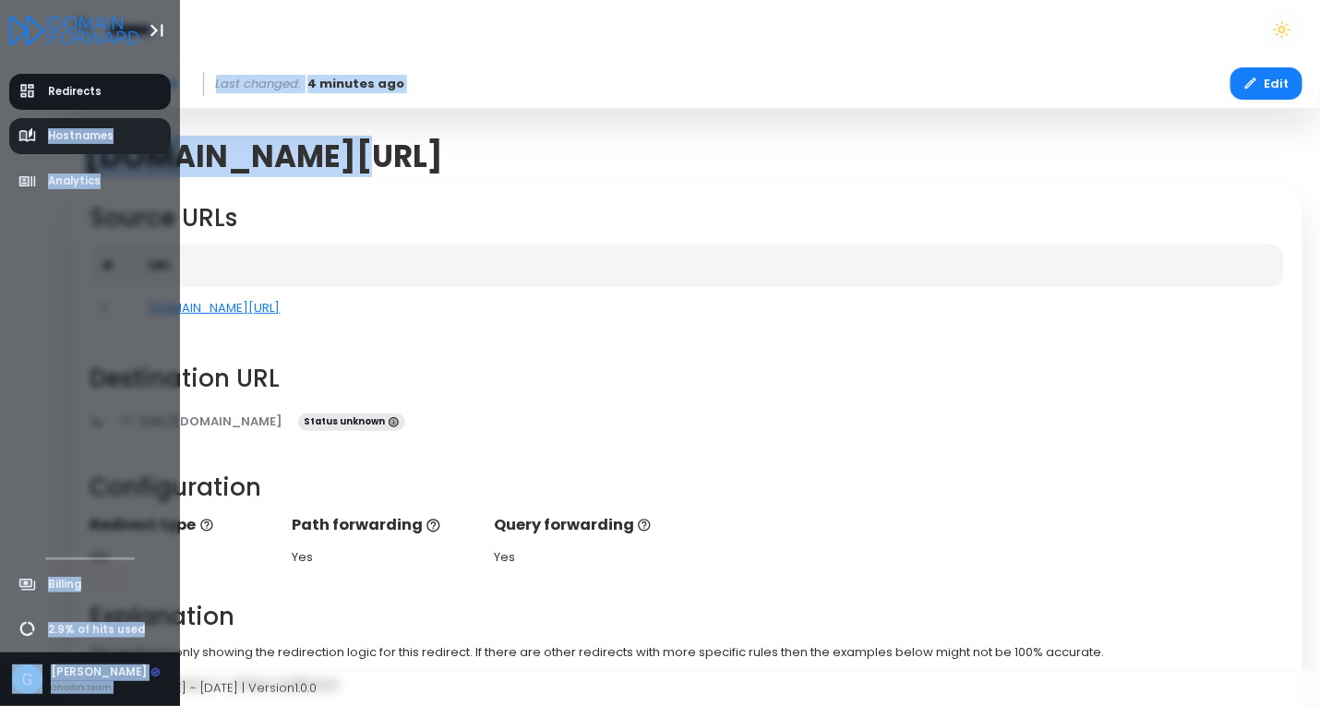
drag, startPoint x: 323, startPoint y: 156, endPoint x: 43, endPoint y: 150, distance: 279.7
click at [43, 150] on div "Redirects Hostnames Analytics Billing 2.9% of hits used Ghada Sleiman Ghada's t…" at bounding box center [660, 519] width 1320 height 1038
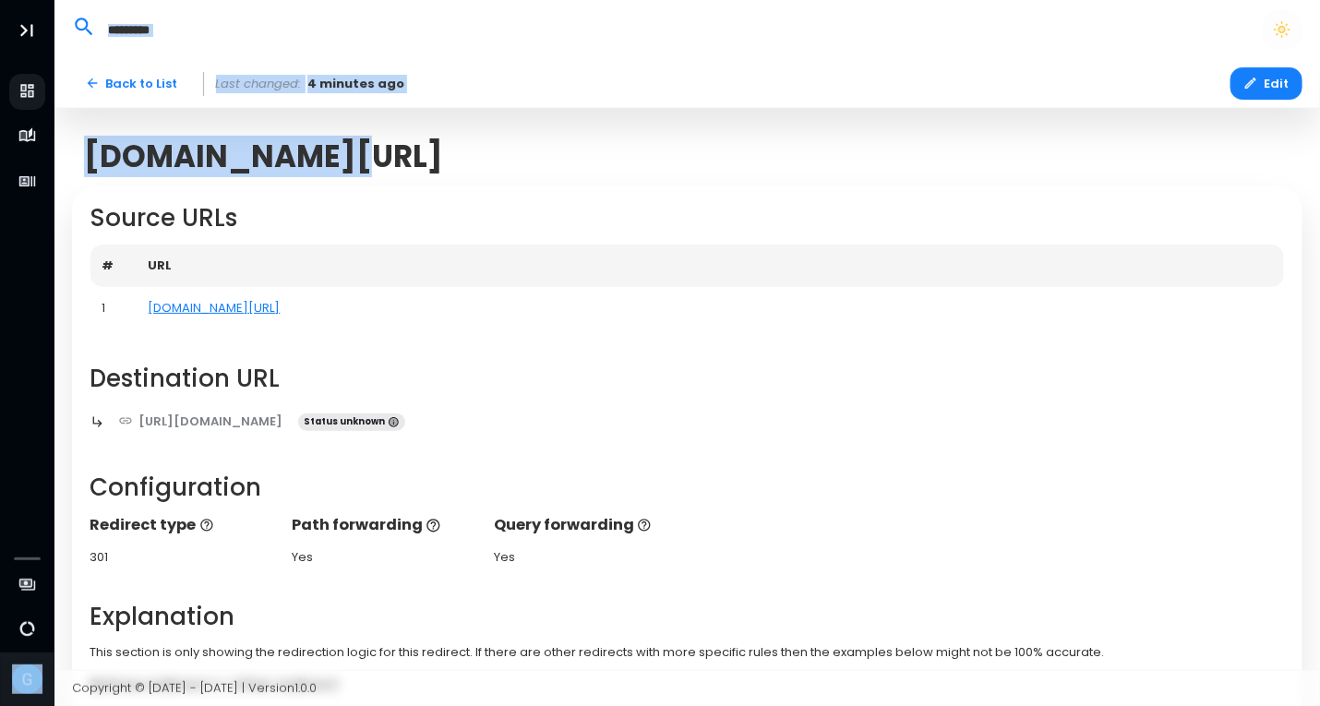
click at [327, 151] on span "[DOMAIN_NAME][URL]" at bounding box center [263, 156] width 359 height 36
click at [278, 122] on div "ip.summitos.co/ Source URLs # URL 1 ip.summitos.co/ Destination URL https://ste…" at bounding box center [687, 555] width 1248 height 894
click at [311, 150] on span "[DOMAIN_NAME][URL]" at bounding box center [263, 156] width 359 height 36
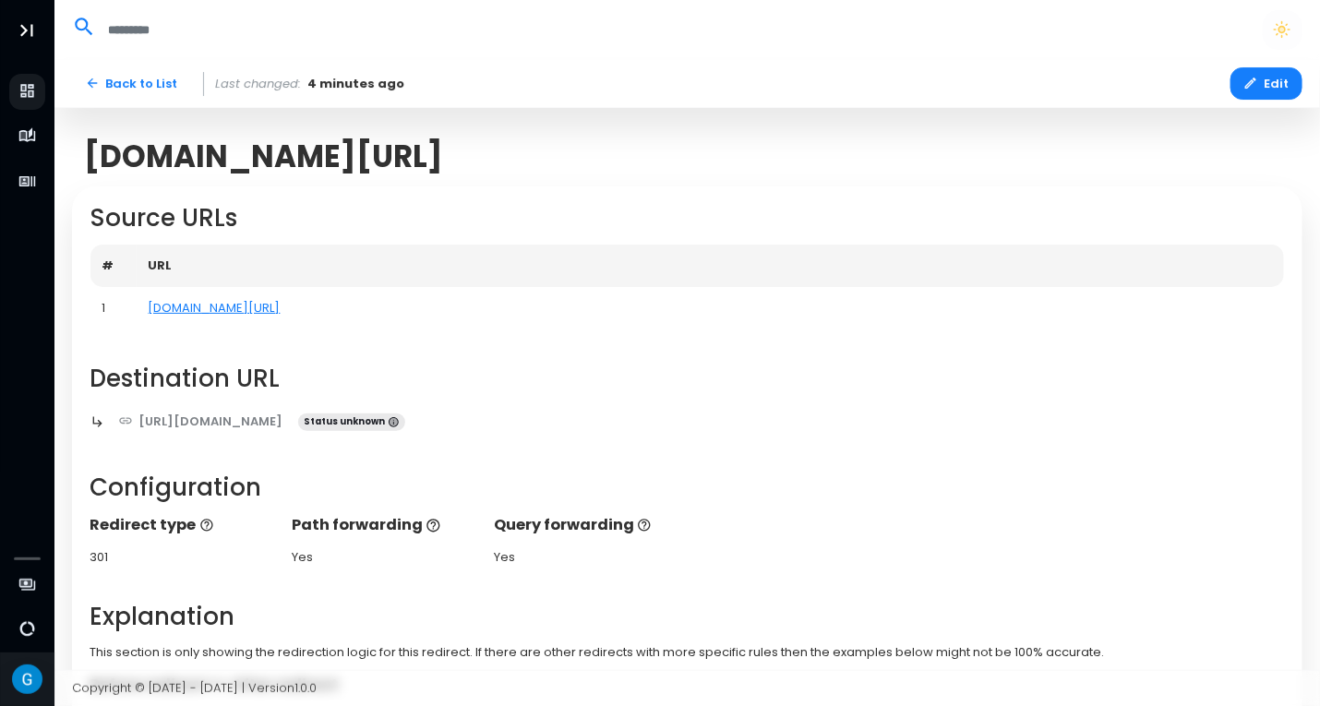
click at [366, 164] on div "[DOMAIN_NAME][URL]" at bounding box center [687, 156] width 1230 height 60
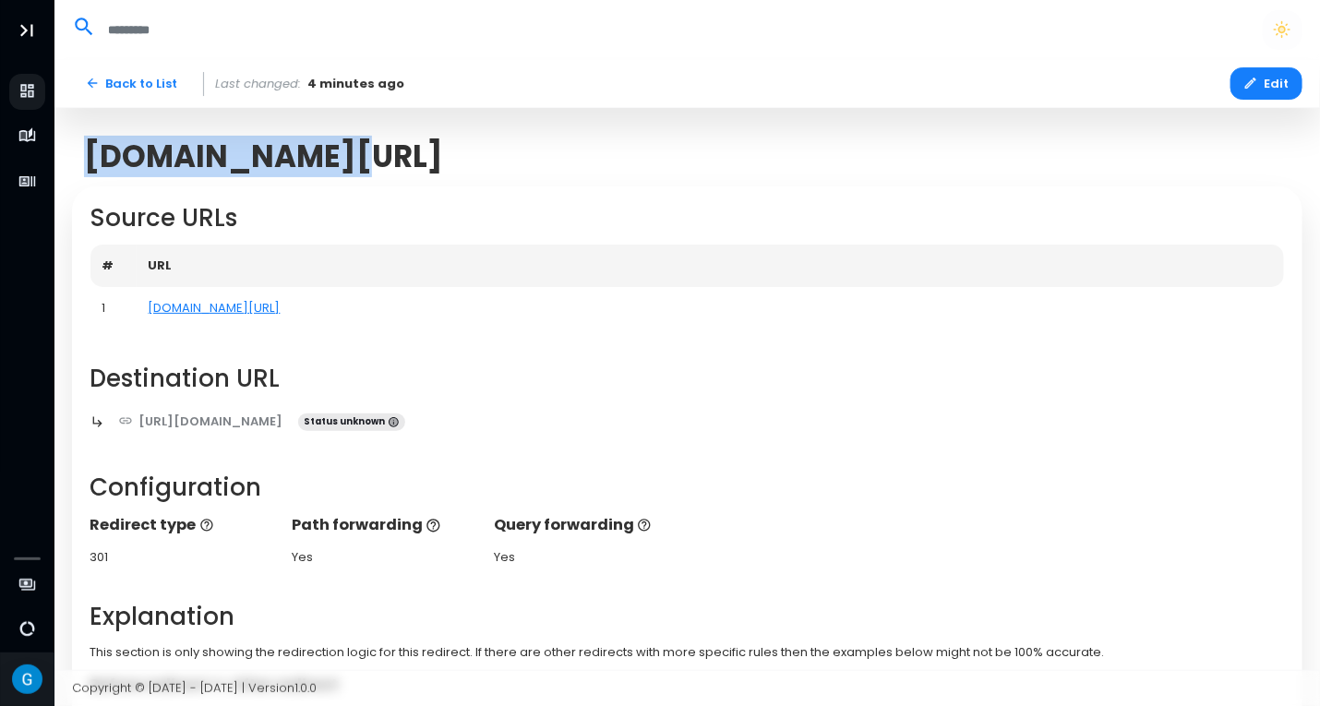
drag, startPoint x: 324, startPoint y: 150, endPoint x: 83, endPoint y: 164, distance: 241.3
click at [83, 164] on div "[DOMAIN_NAME][URL]" at bounding box center [687, 156] width 1230 height 60
copy span "[DOMAIN_NAME]"
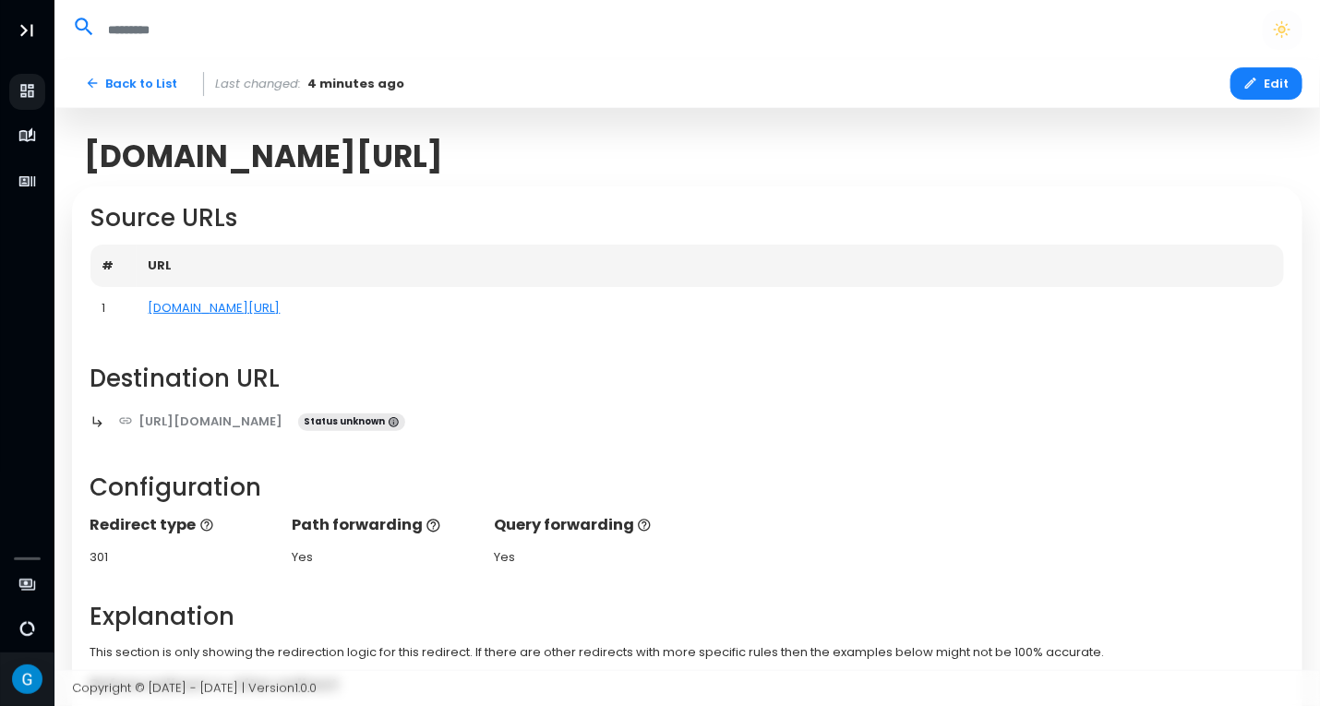
click at [855, 210] on h2 "Source URLs" at bounding box center [687, 218] width 1194 height 29
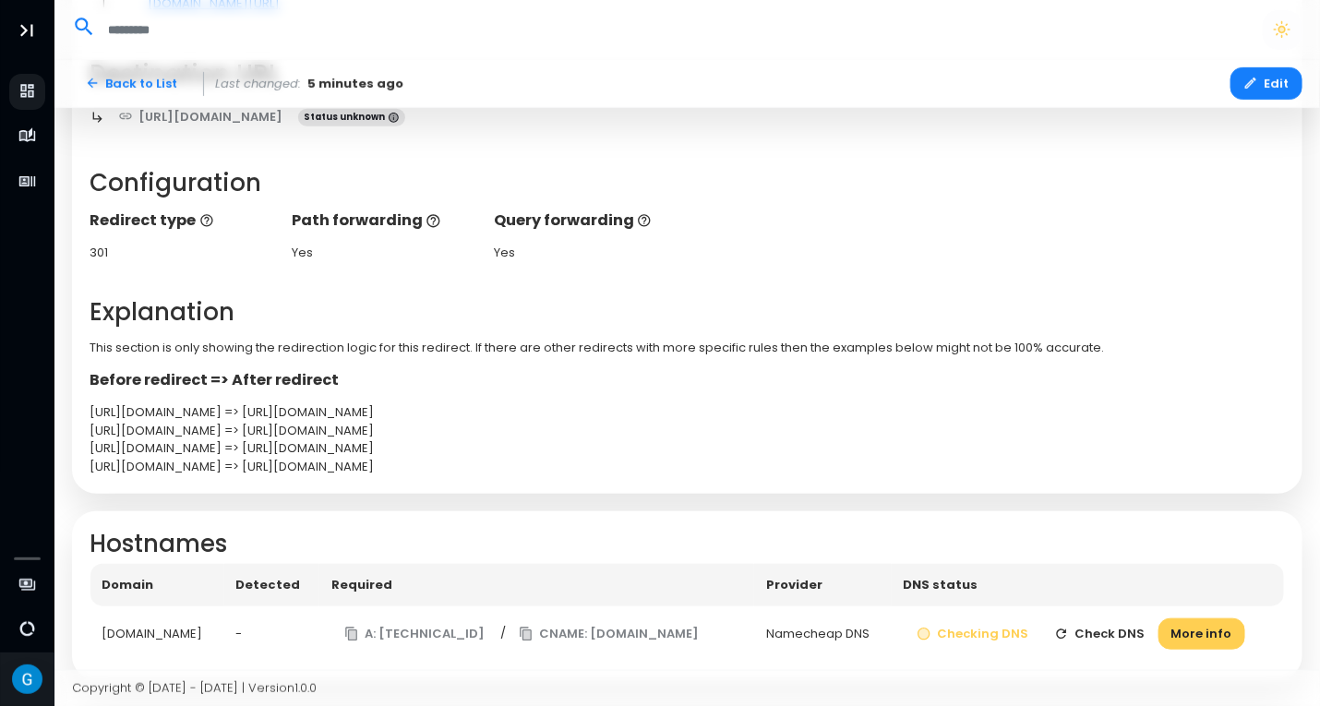
scroll to position [332, 0]
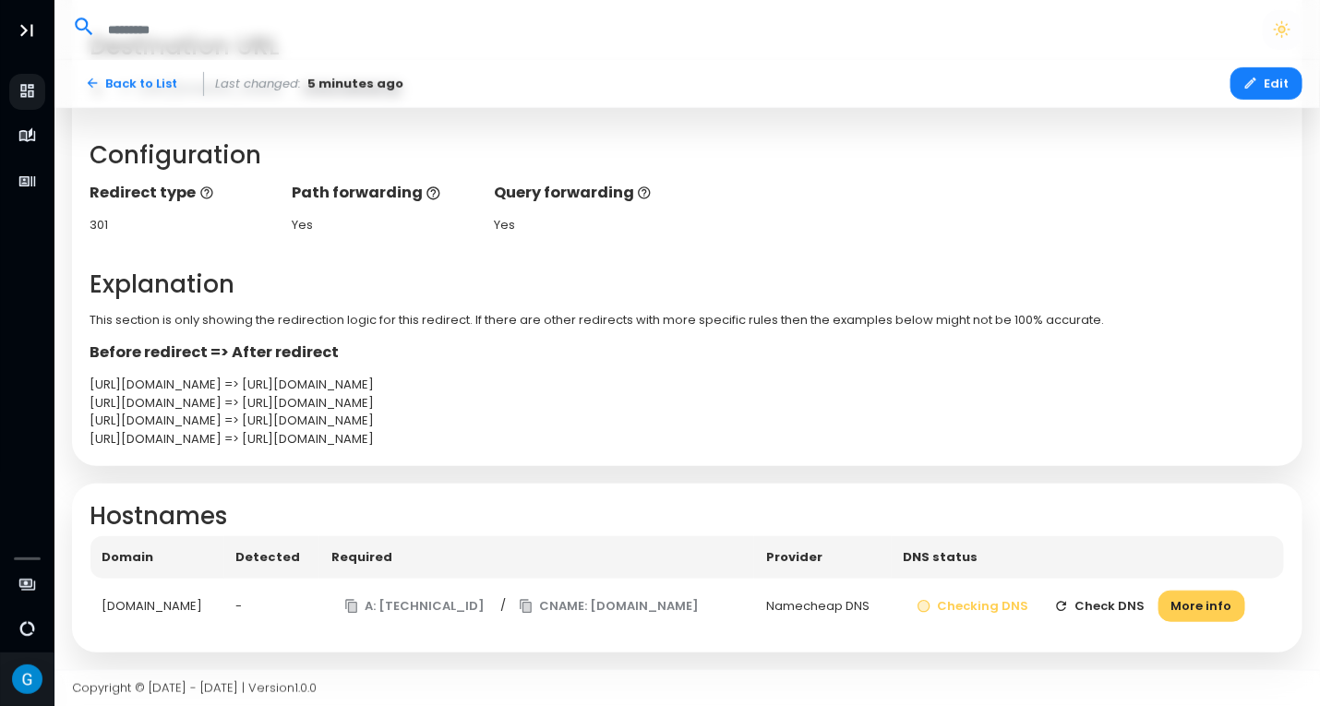
click at [823, 616] on td "Namecheap DNS" at bounding box center [822, 607] width 137 height 56
click at [1202, 609] on button "More info" at bounding box center [1201, 607] width 87 height 32
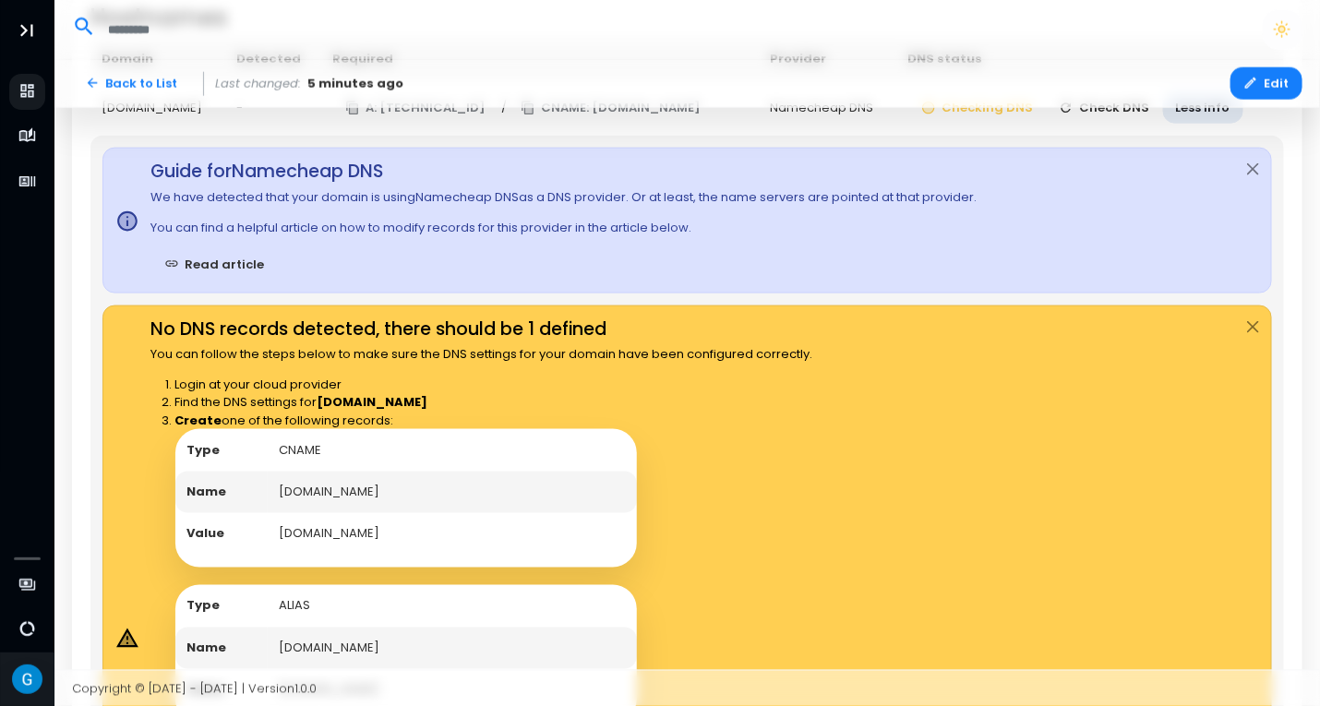
scroll to position [554, 0]
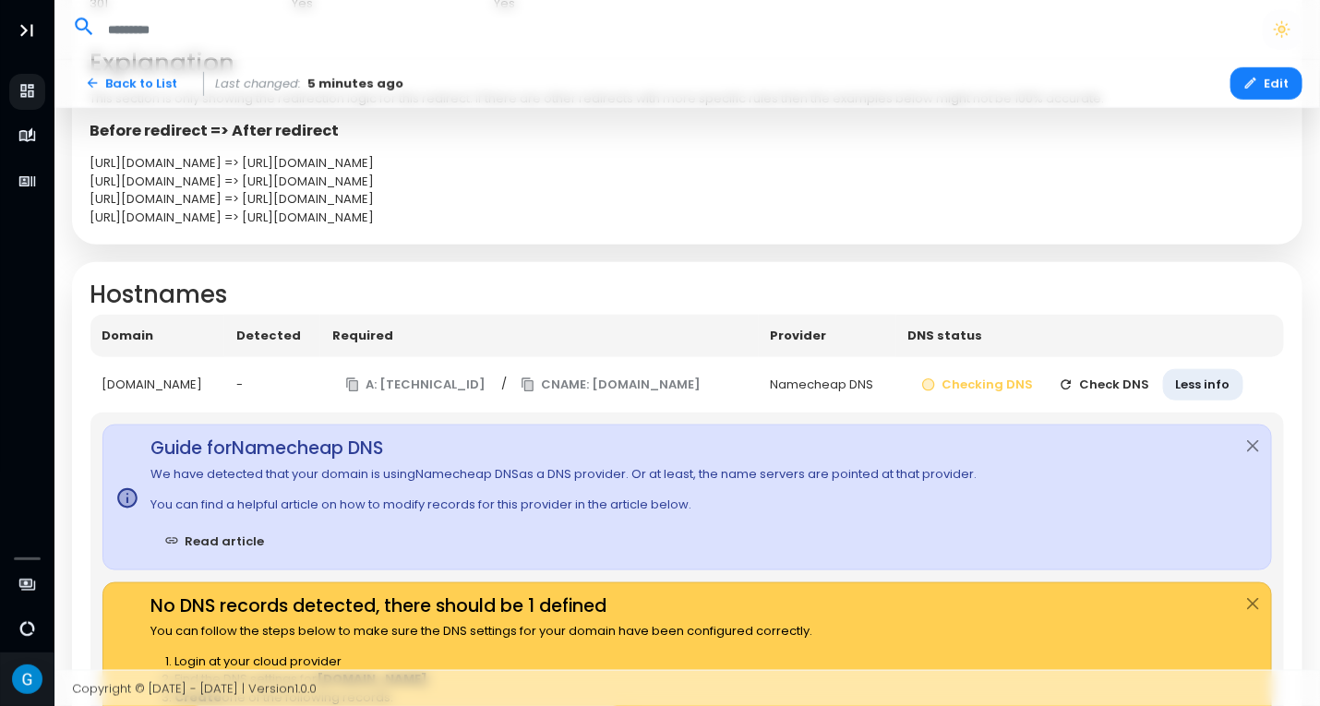
click at [1085, 379] on button "Check DNS" at bounding box center [1104, 385] width 117 height 32
click at [1239, 450] on button "Close" at bounding box center [1253, 446] width 36 height 42
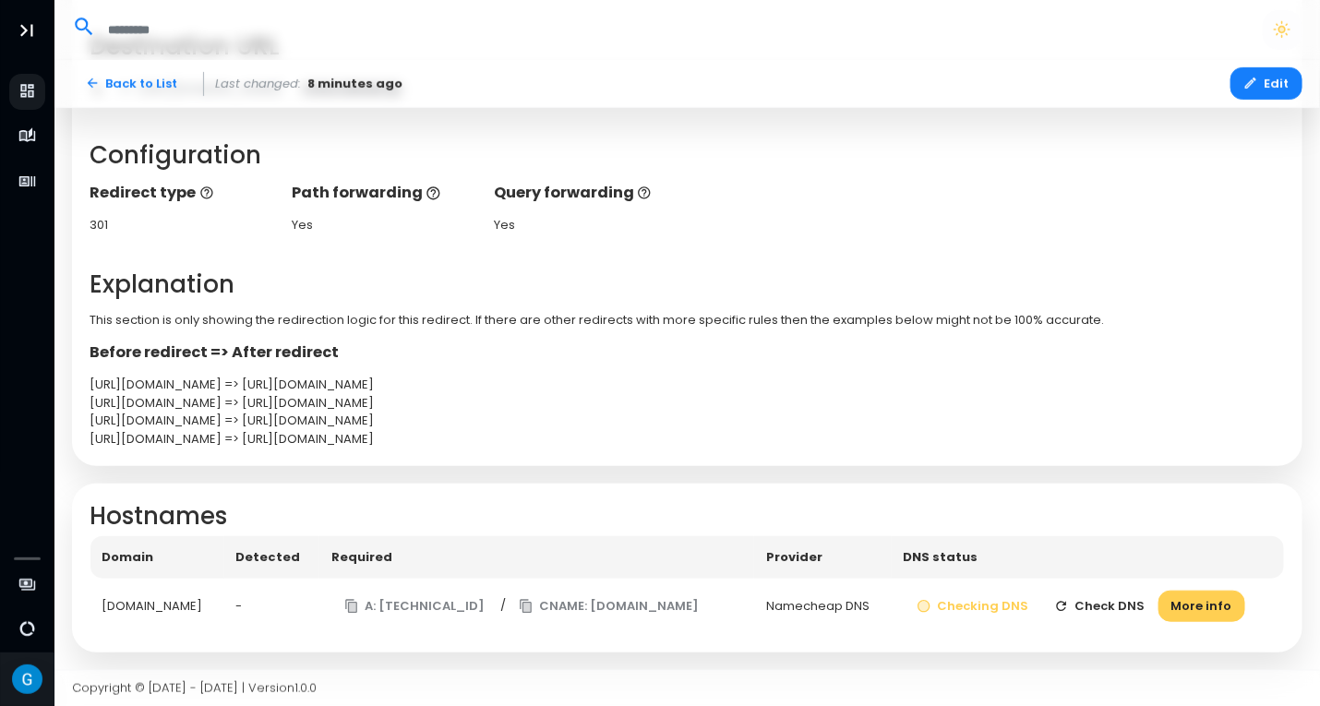
click at [1091, 595] on button "Check DNS" at bounding box center [1099, 607] width 117 height 32
click at [1067, 603] on icon "button" at bounding box center [1062, 606] width 10 height 10
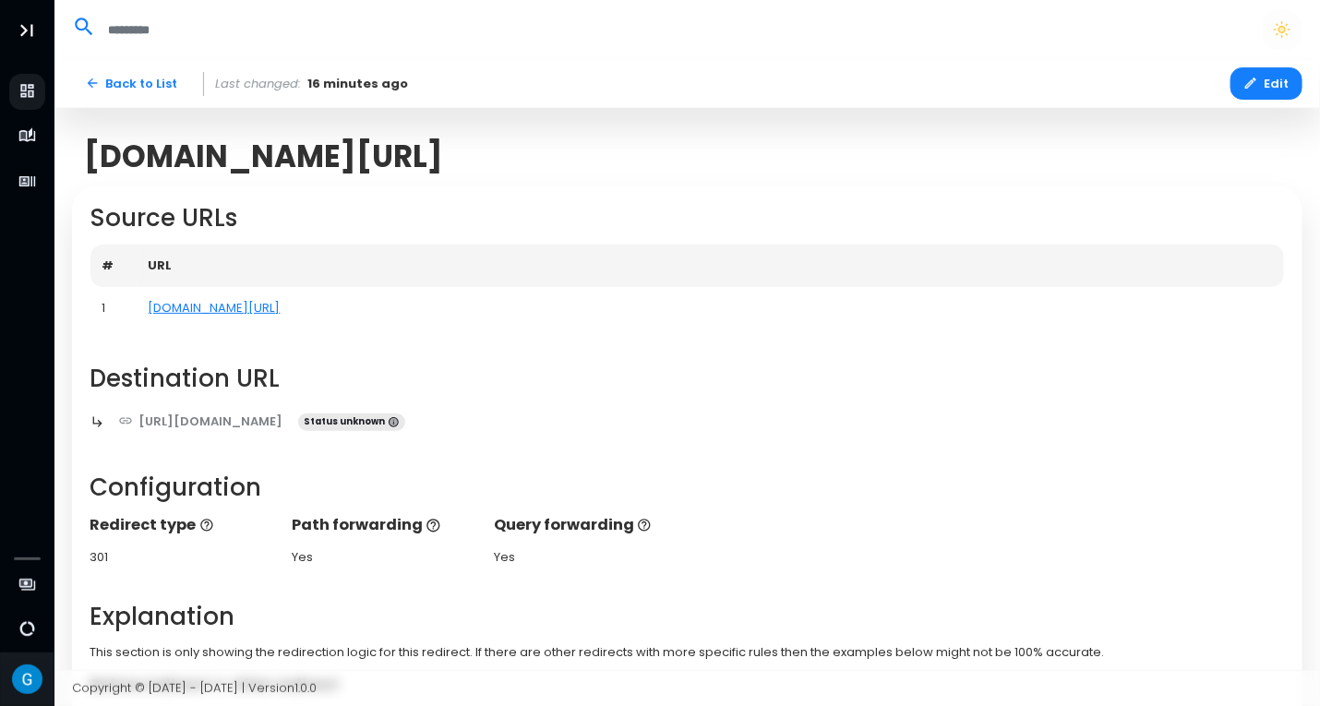
click at [338, 152] on span "[DOMAIN_NAME][URL]" at bounding box center [263, 156] width 359 height 36
click at [1282, 79] on button "Edit" at bounding box center [1266, 83] width 72 height 32
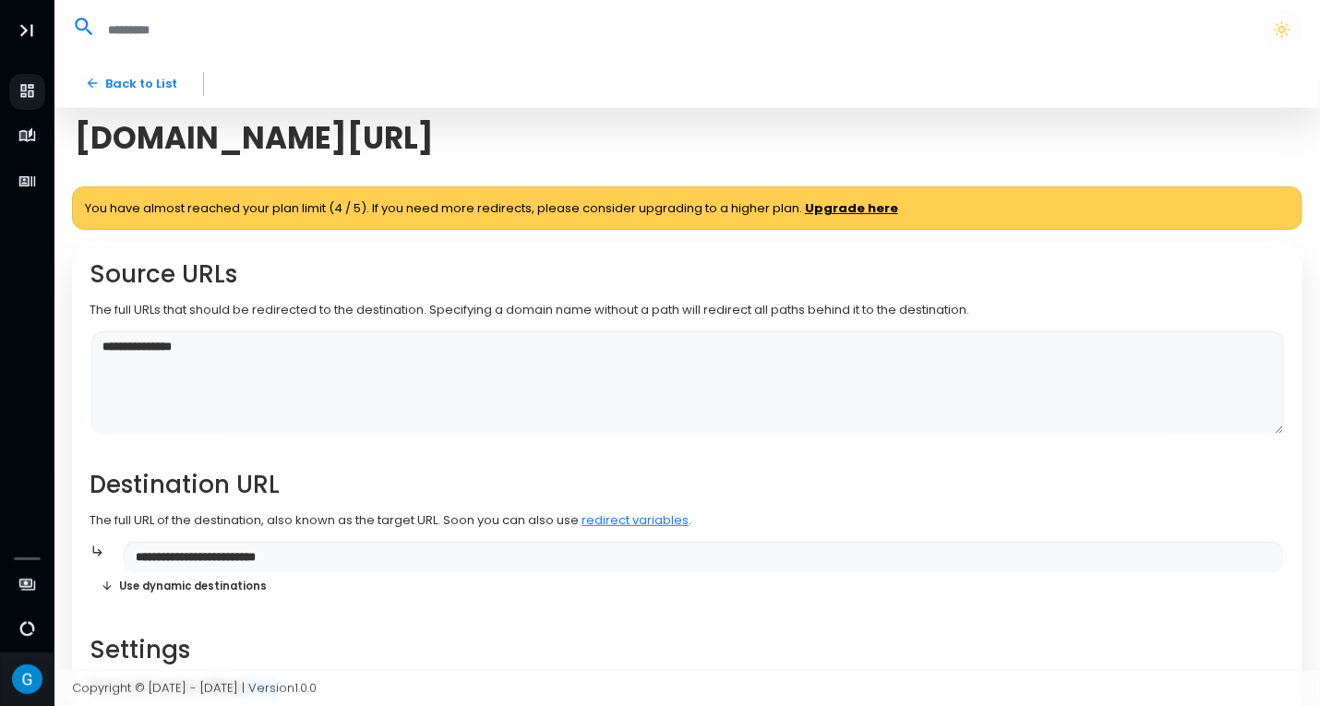
click at [485, 136] on div "[DOMAIN_NAME][URL]" at bounding box center [687, 138] width 1248 height 60
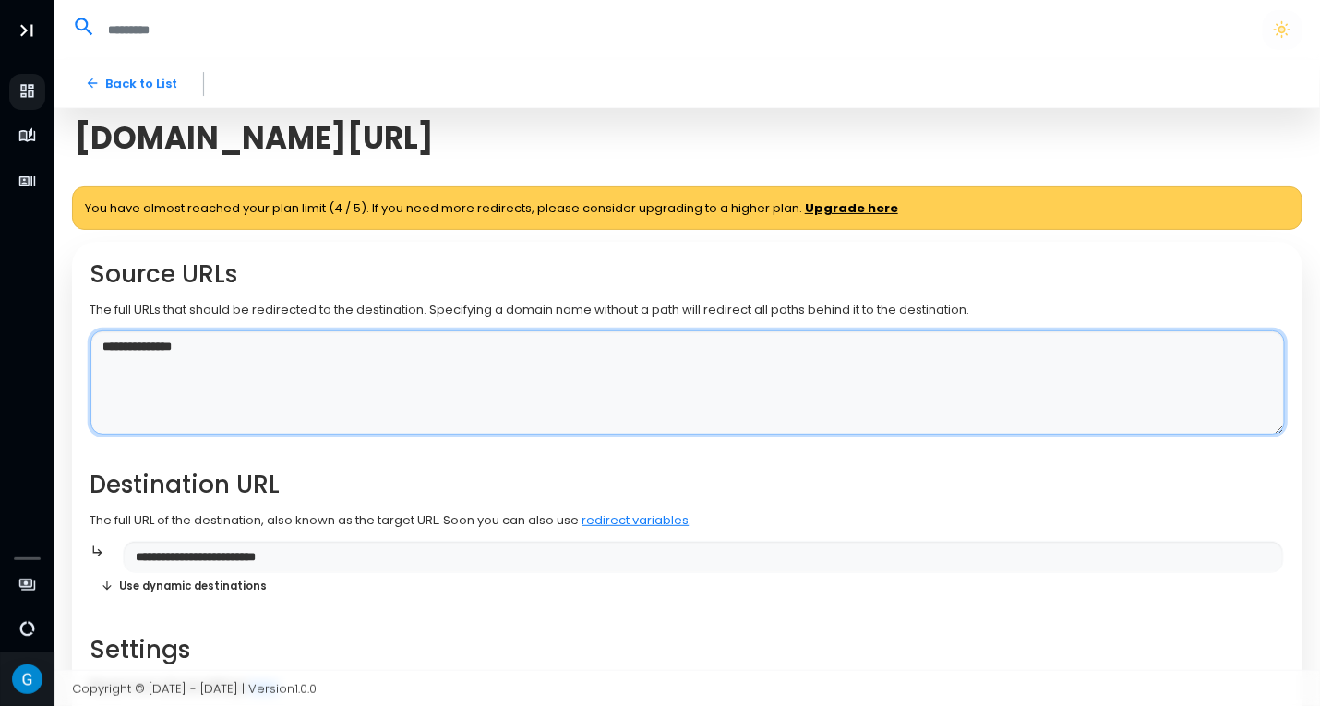
click at [258, 353] on textarea "**********" at bounding box center [687, 382] width 1194 height 104
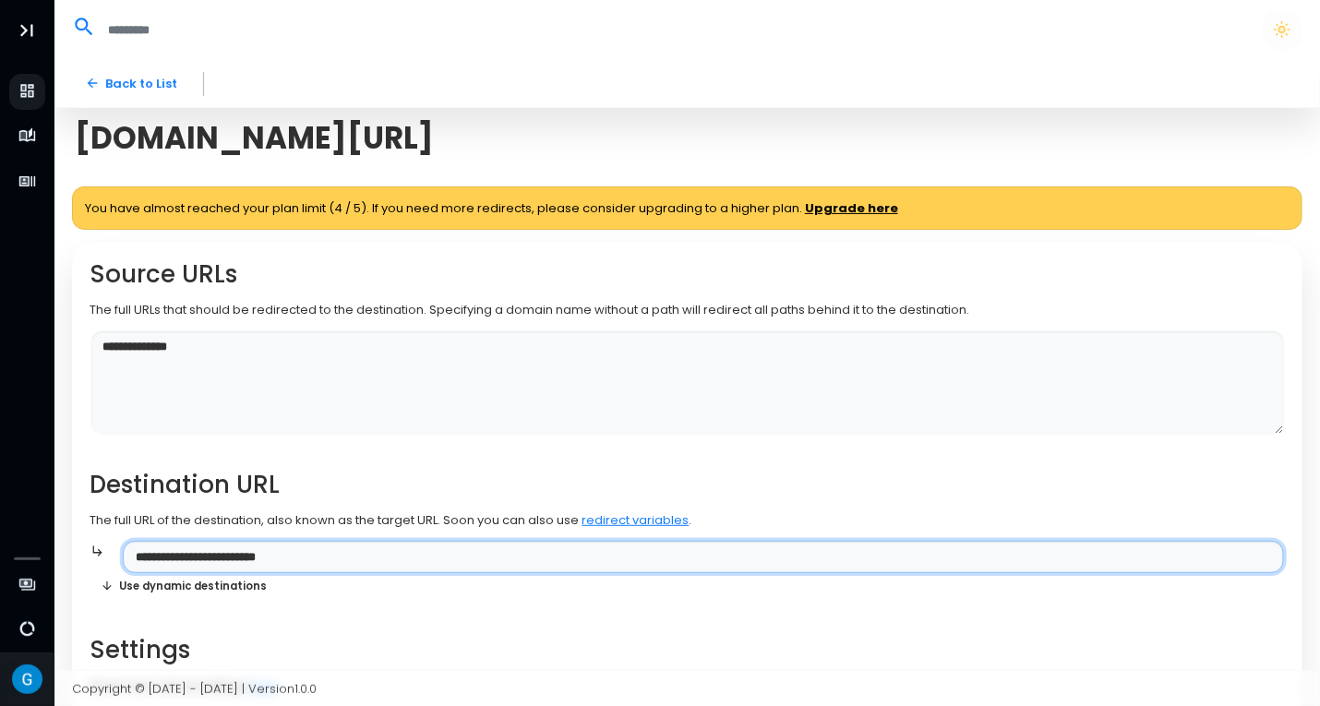
drag, startPoint x: 183, startPoint y: 558, endPoint x: 132, endPoint y: 555, distance: 50.9
click at [132, 555] on input "**********" at bounding box center [703, 557] width 1161 height 32
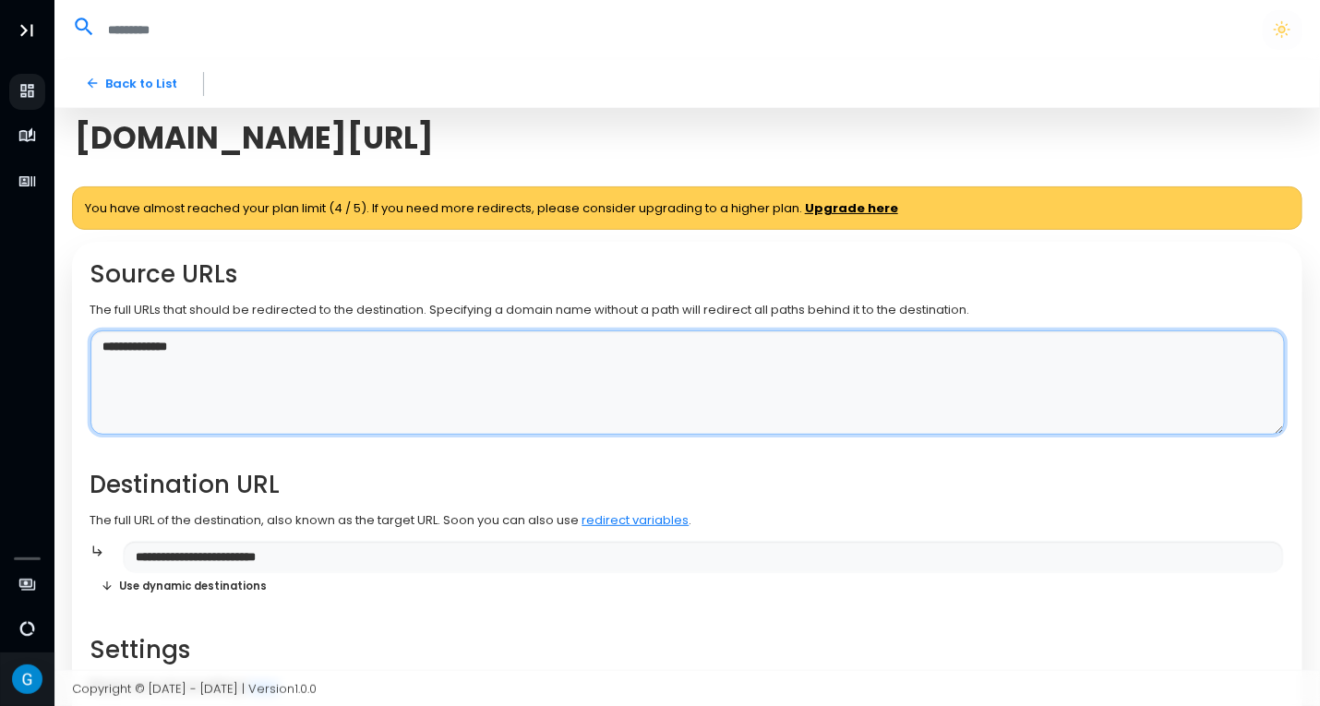
click at [96, 349] on textarea "**********" at bounding box center [687, 382] width 1194 height 104
paste textarea "********"
type textarea "**********"
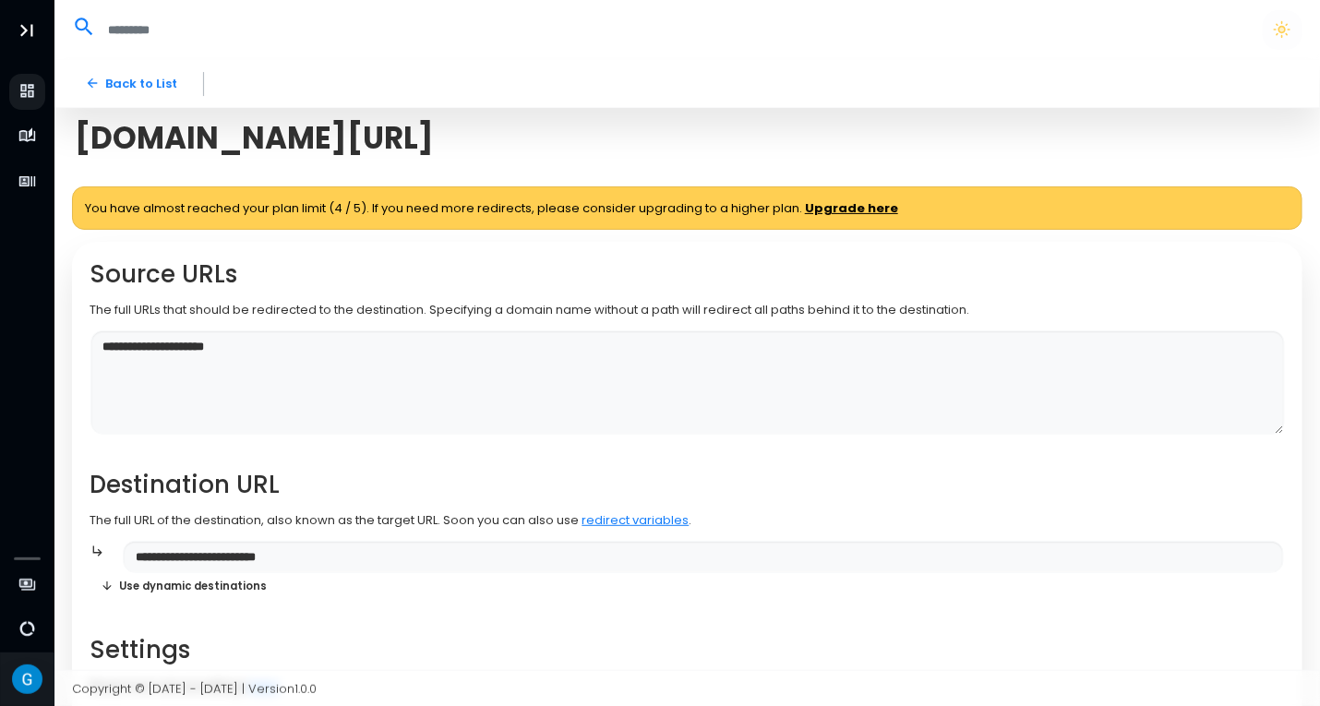
click at [395, 480] on h2 "Destination URL" at bounding box center [687, 485] width 1194 height 29
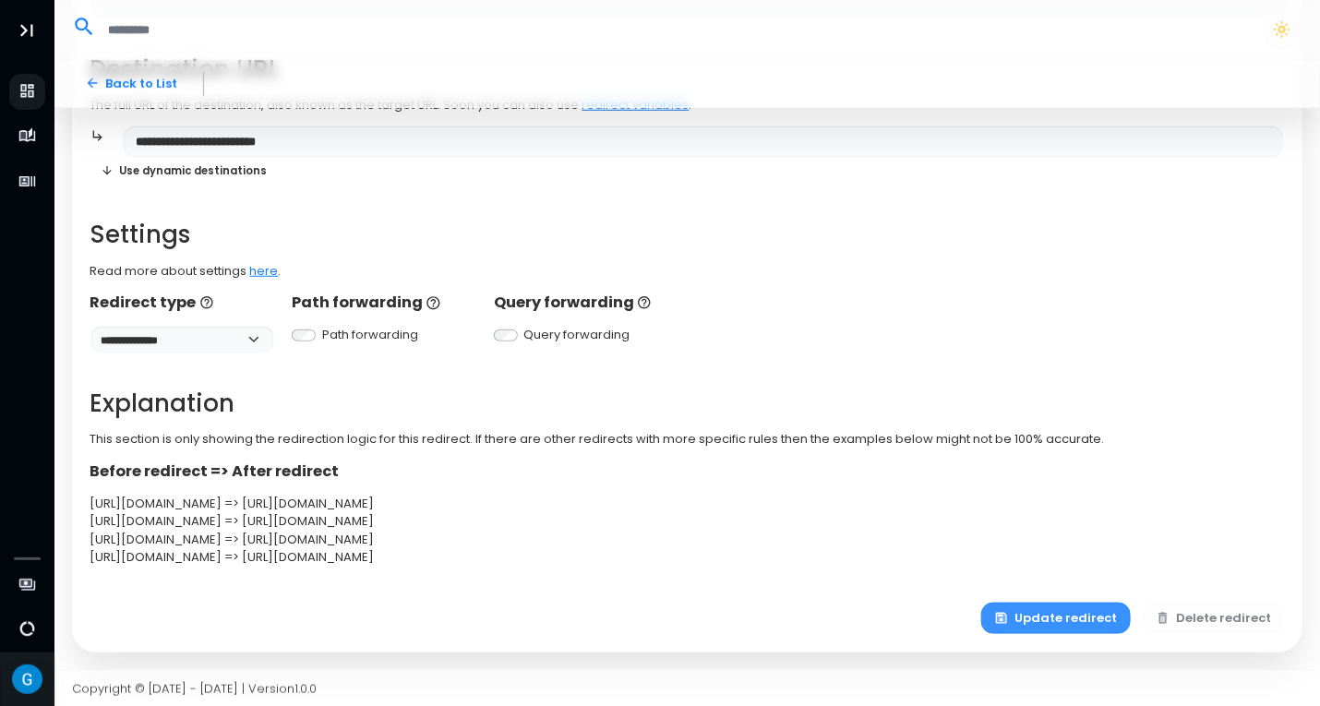
click at [1056, 620] on button "Update redirect" at bounding box center [1056, 619] width 150 height 32
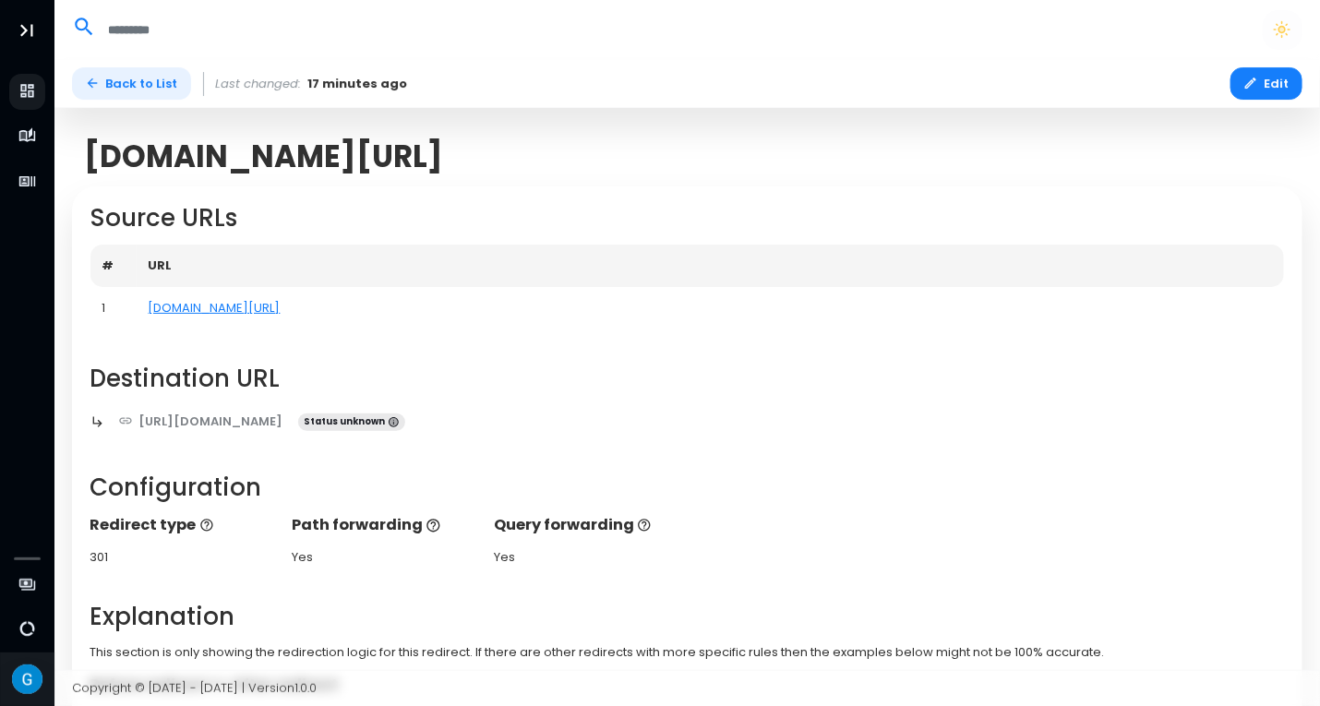
click at [135, 76] on link "Back to List" at bounding box center [131, 83] width 119 height 32
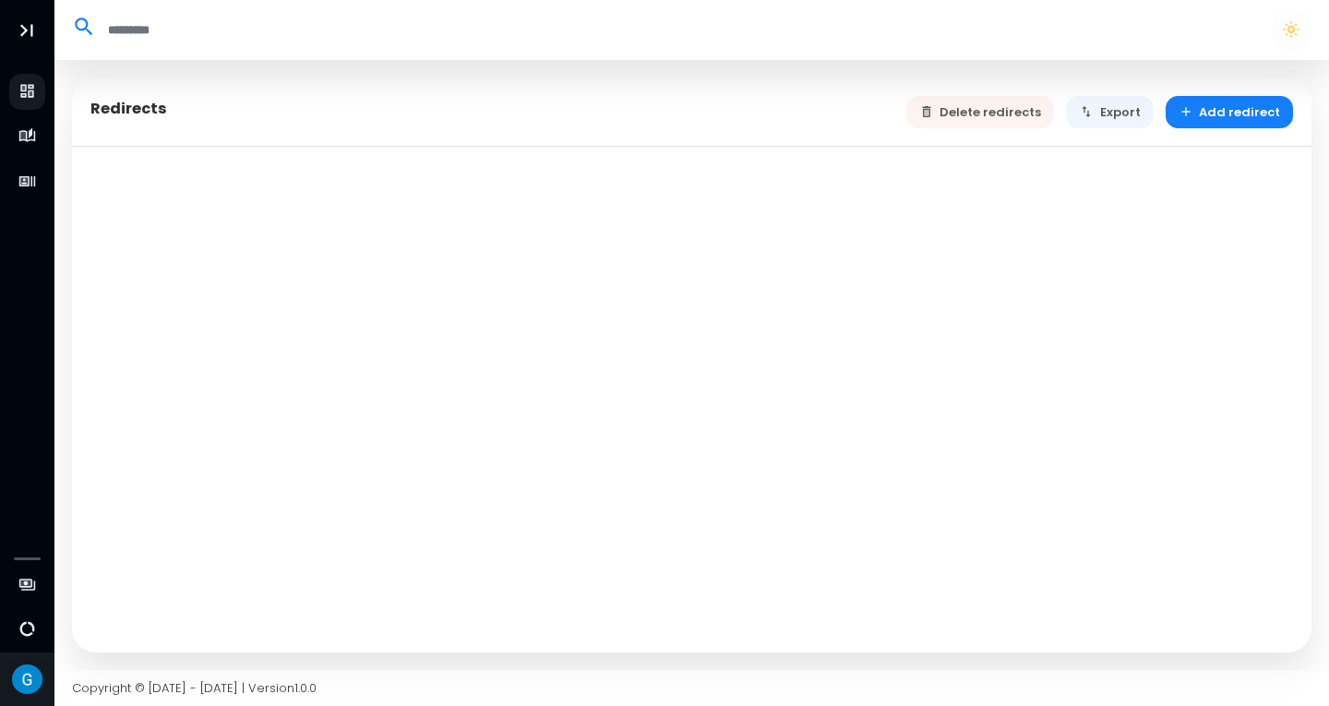
select select "**"
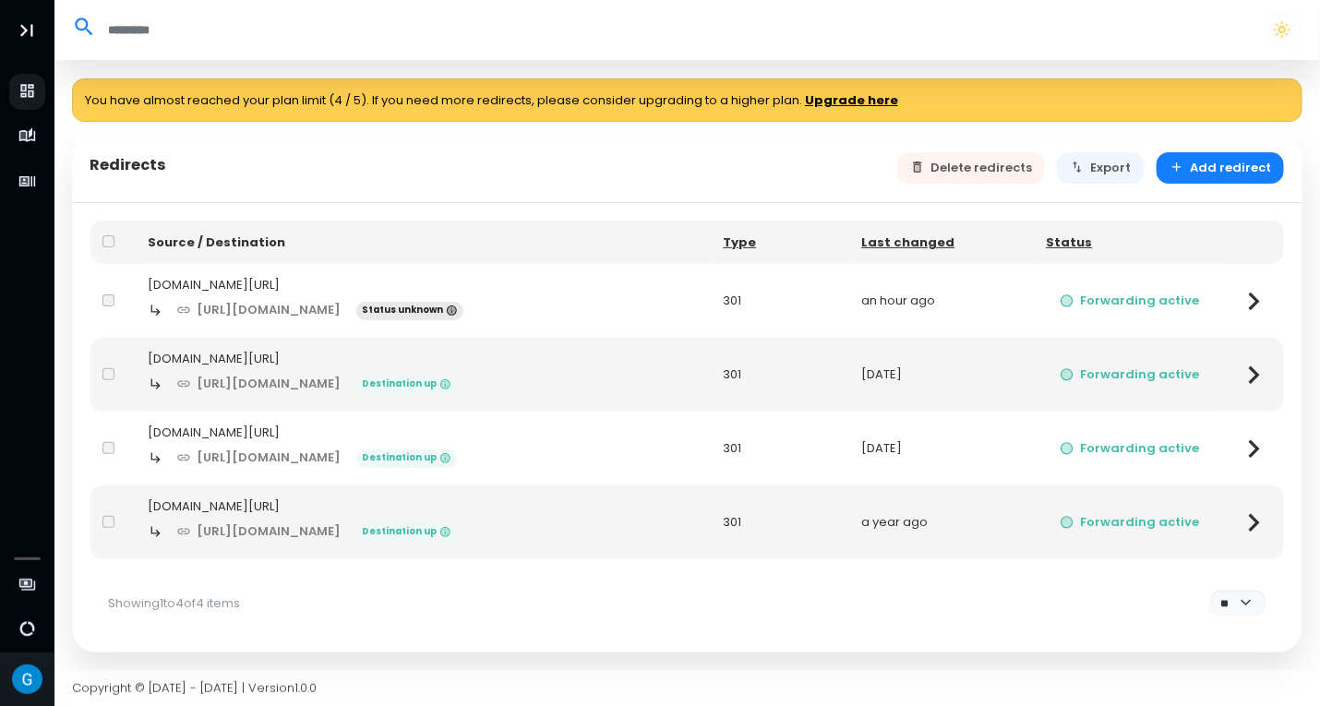
click at [181, 279] on div "[DOMAIN_NAME][URL]" at bounding box center [424, 285] width 551 height 18
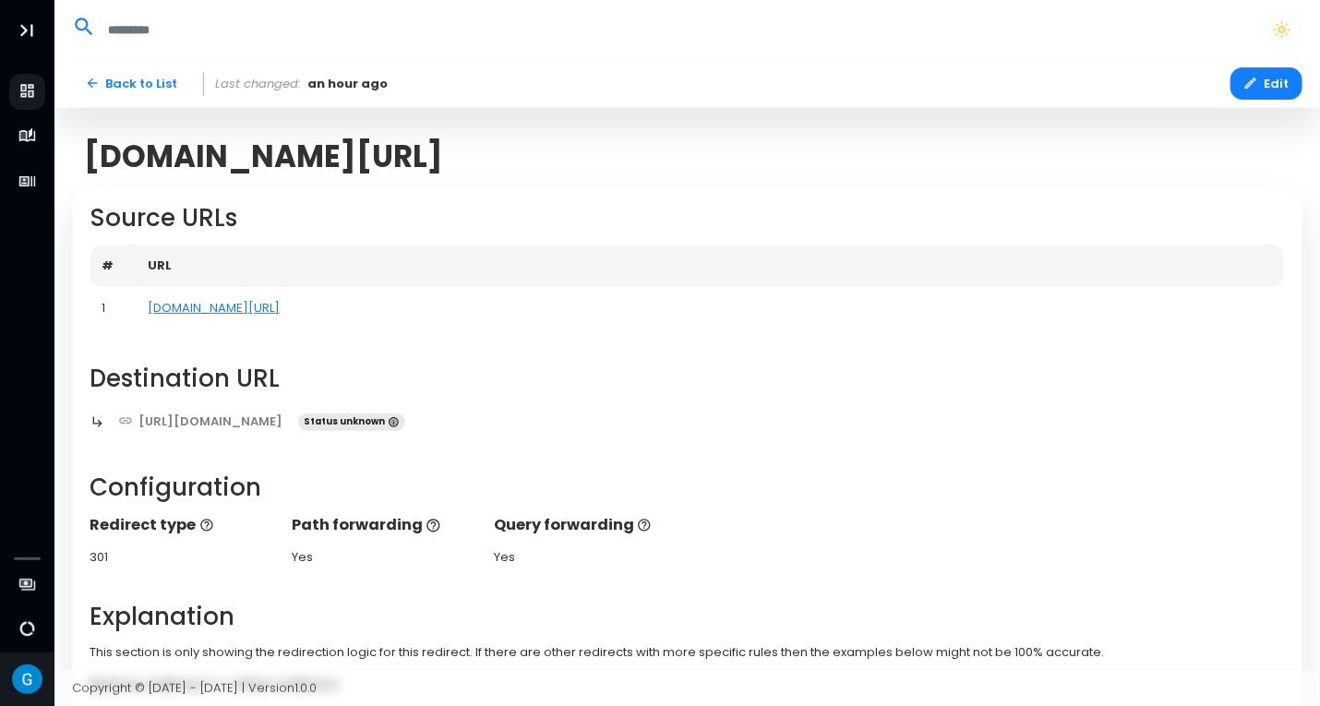
click at [269, 177] on div "[DOMAIN_NAME][URL]" at bounding box center [687, 156] width 1230 height 60
click at [190, 310] on link "[DOMAIN_NAME][URL]" at bounding box center [215, 308] width 132 height 18
